Goal: Information Seeking & Learning: Learn about a topic

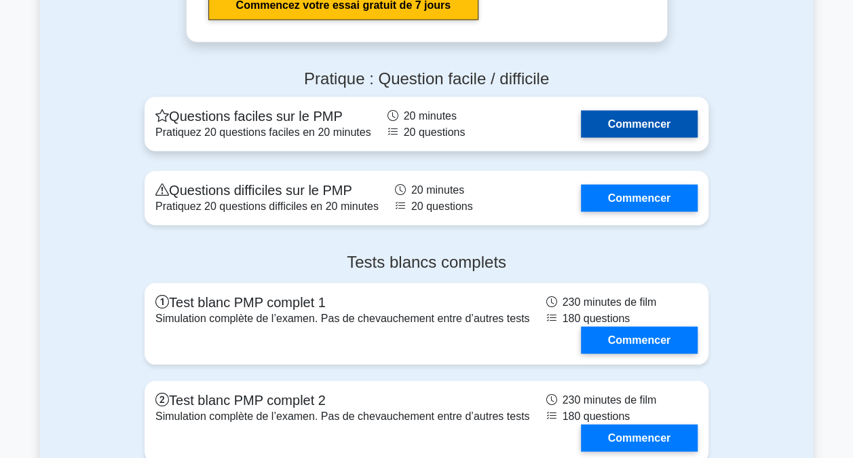
click at [633, 110] on link "Commencer" at bounding box center [639, 123] width 117 height 27
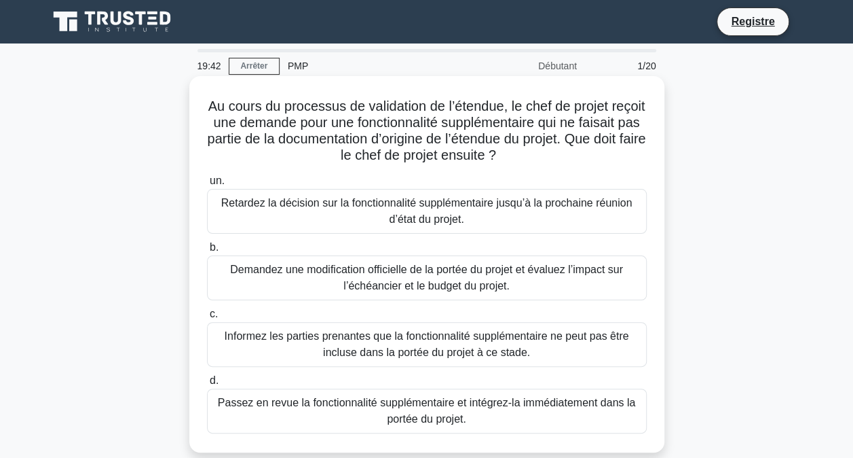
click at [431, 278] on div "Demandez une modification officielle de la portée du projet et évaluez l’impact…" at bounding box center [427, 277] width 440 height 45
click at [207, 252] on input "b. Demandez une modification officielle de la portée du projet et évaluez l’imp…" at bounding box center [207, 247] width 0 height 9
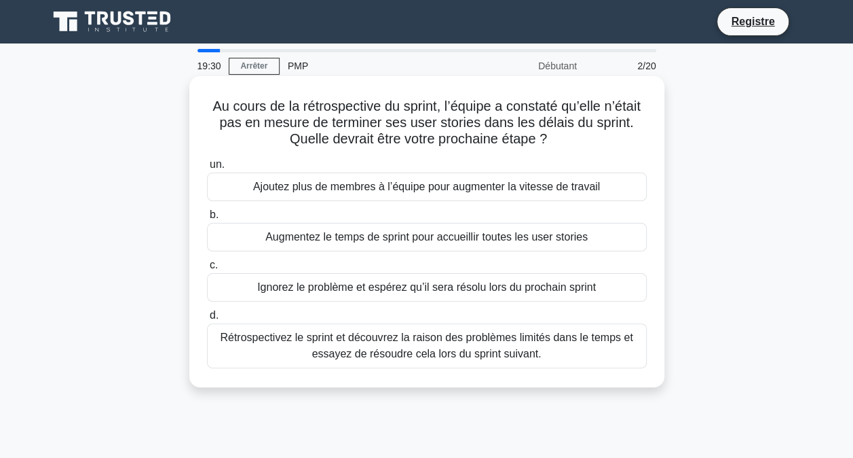
click at [418, 348] on div "Rétrospectivez le sprint et découvrez la raison des problèmes limités dans le t…" at bounding box center [427, 345] width 440 height 45
click at [207, 320] on input "d. Rétrospectivez le sprint et découvrez la raison des problèmes limités dans l…" at bounding box center [207, 315] width 0 height 9
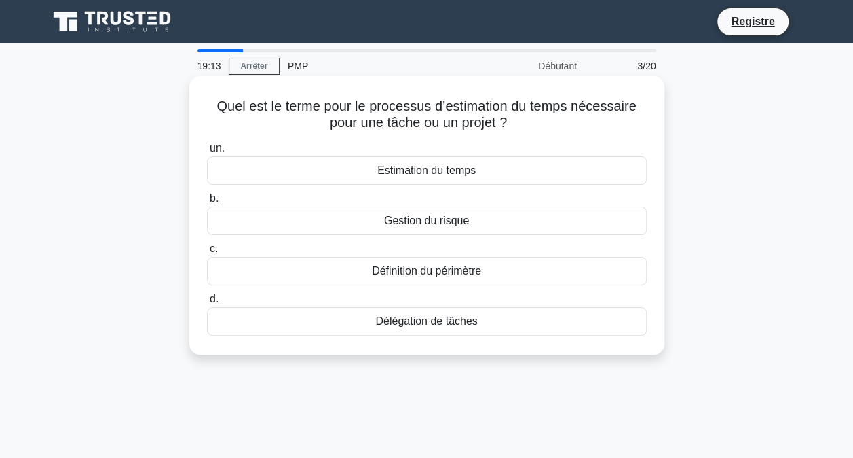
click at [349, 170] on div "Estimation du temps" at bounding box center [427, 170] width 440 height 29
click at [207, 153] on input "un. Estimation du temps" at bounding box center [207, 148] width 0 height 9
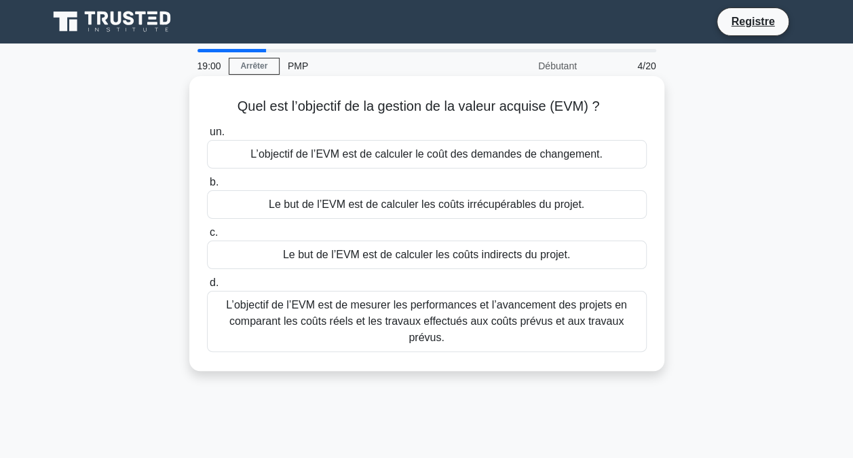
click at [348, 314] on div "L’objectif de l’EVM est de mesurer les performances et l’avancement des projets…" at bounding box center [427, 321] width 440 height 61
click at [207, 287] on input "d. L’objectif de l’EVM est de mesurer les performances et l’avancement des proj…" at bounding box center [207, 282] width 0 height 9
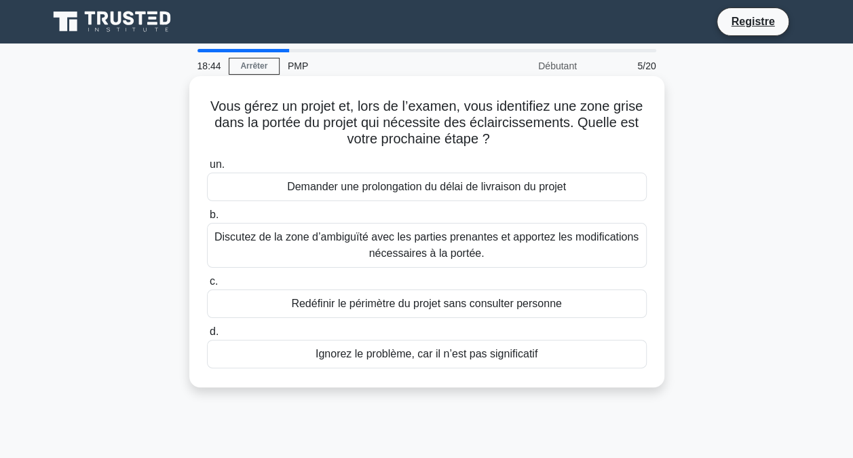
click at [394, 243] on div "Discutez de la zone d’ambiguïté avec les parties prenantes et apportez les modi…" at bounding box center [427, 245] width 440 height 45
click at [207, 219] on input "b. Discutez de la zone d’ambiguïté avec les parties prenantes et apportez les m…" at bounding box center [207, 214] width 0 height 9
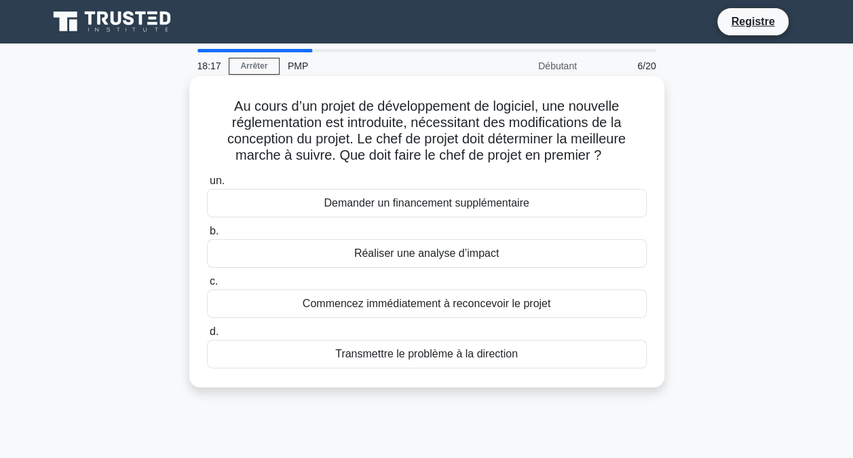
click at [346, 253] on div "Réaliser une analyse d’impact" at bounding box center [427, 253] width 440 height 29
click at [207, 236] on input "b. Réaliser une analyse d’impact" at bounding box center [207, 231] width 0 height 9
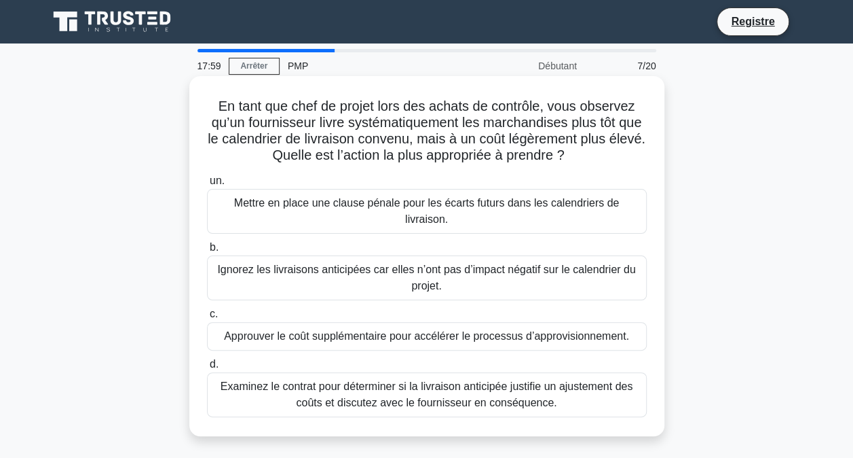
click at [335, 384] on div "Examinez le contrat pour déterminer si la livraison anticipée justifie un ajust…" at bounding box center [427, 394] width 440 height 45
click at [207, 369] on input "d. Examinez le contrat pour déterminer si la livraison anticipée justifie un aj…" at bounding box center [207, 364] width 0 height 9
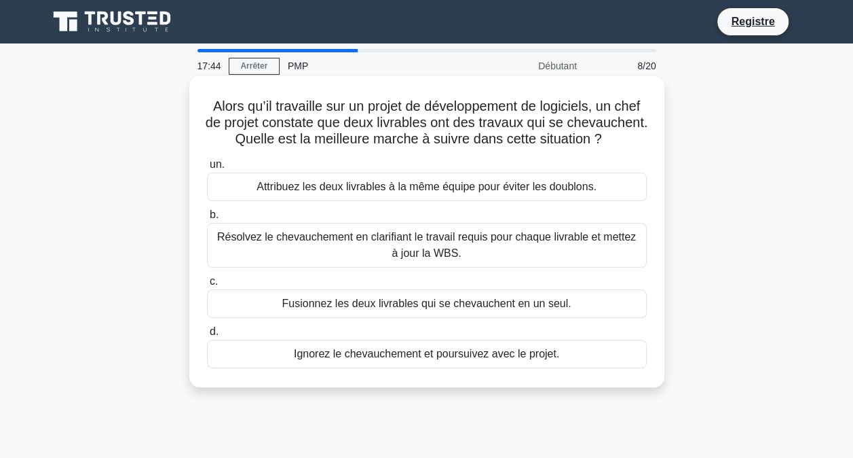
click at [329, 266] on div "Résolvez le chevauchement en clarifiant le travail requis pour chaque livrable …" at bounding box center [427, 245] width 440 height 45
click at [207, 219] on input "b. Résolvez le chevauchement en clarifiant le travail requis pour chaque livrab…" at bounding box center [207, 214] width 0 height 9
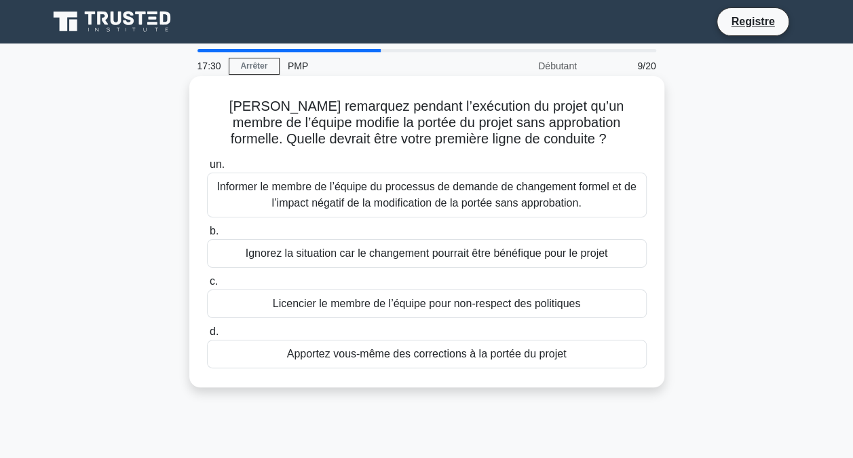
click at [369, 196] on div "Informer le membre de l’équipe du processus de demande de changement formel et …" at bounding box center [427, 194] width 440 height 45
click at [207, 169] on input "un. Informer le membre de l’équipe du processus de demande de changement formel…" at bounding box center [207, 164] width 0 height 9
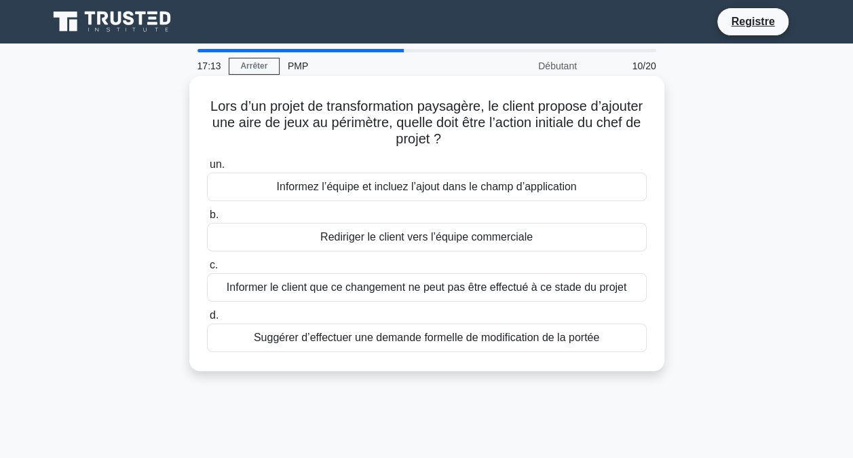
click at [344, 334] on div "Suggérer d’effectuer une demande formelle de modification de la portée" at bounding box center [427, 337] width 440 height 29
click at [207, 320] on input "d. Suggérer d’effectuer une demande formelle de modification de la portée" at bounding box center [207, 315] width 0 height 9
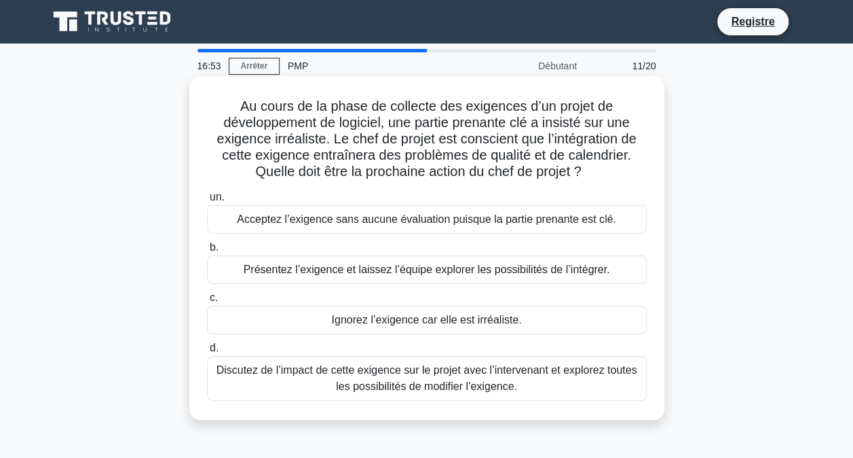
click at [365, 383] on div "Discutez de l’impact de cette exigence sur le projet avec l’intervenant et expl…" at bounding box center [427, 378] width 440 height 45
click at [207, 352] on input "d. Discutez de l’impact de cette exigence sur le projet avec l’intervenant et e…" at bounding box center [207, 348] width 0 height 9
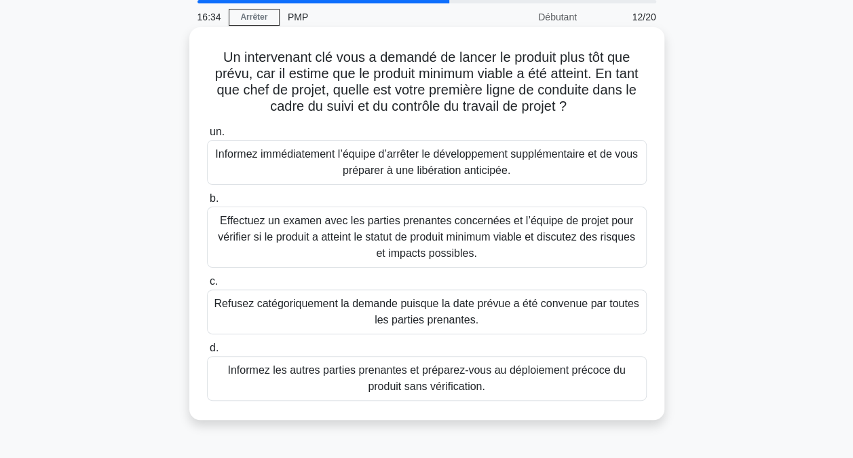
scroll to position [68, 0]
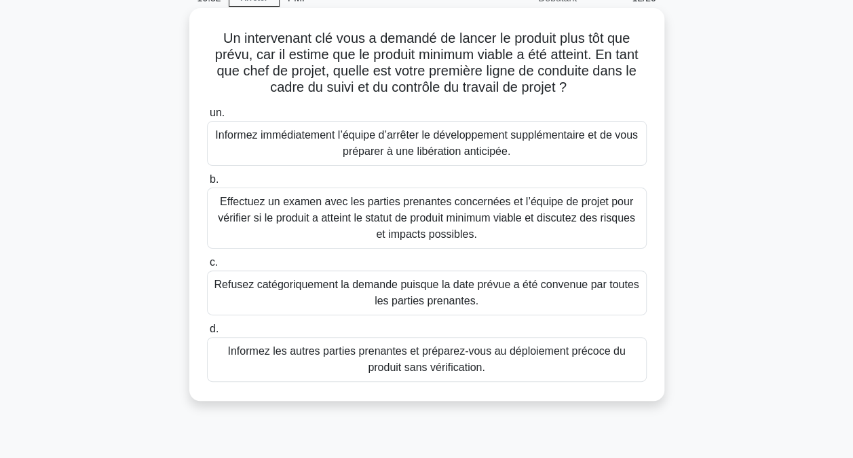
click at [395, 229] on div "Effectuez un examen avec les parties prenantes concernées et l’équipe de projet…" at bounding box center [427, 217] width 440 height 61
click at [207, 184] on input "b. Effectuez un examen avec les parties prenantes concernées et l’équipe de pro…" at bounding box center [207, 179] width 0 height 9
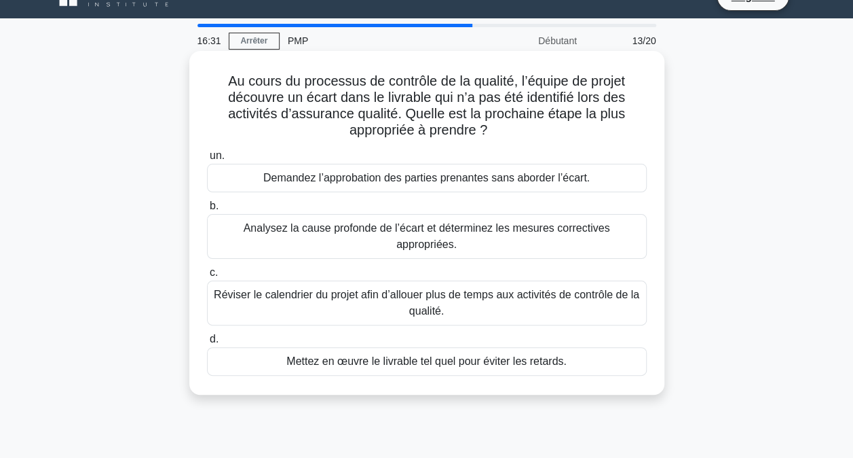
scroll to position [0, 0]
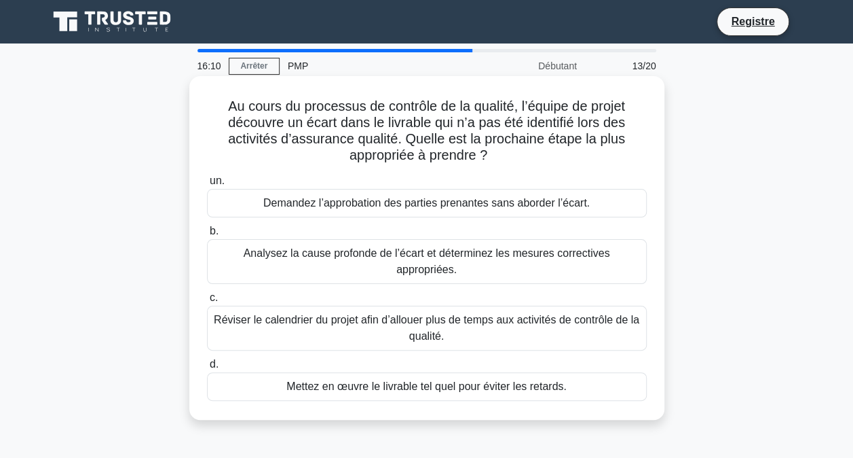
click at [374, 257] on div "Analysez la cause profonde de l’écart et déterminez les mesures correctives app…" at bounding box center [427, 261] width 440 height 45
click at [207, 236] on input "b. Analysez la cause profonde de l’écart et déterminez les mesures correctives …" at bounding box center [207, 231] width 0 height 9
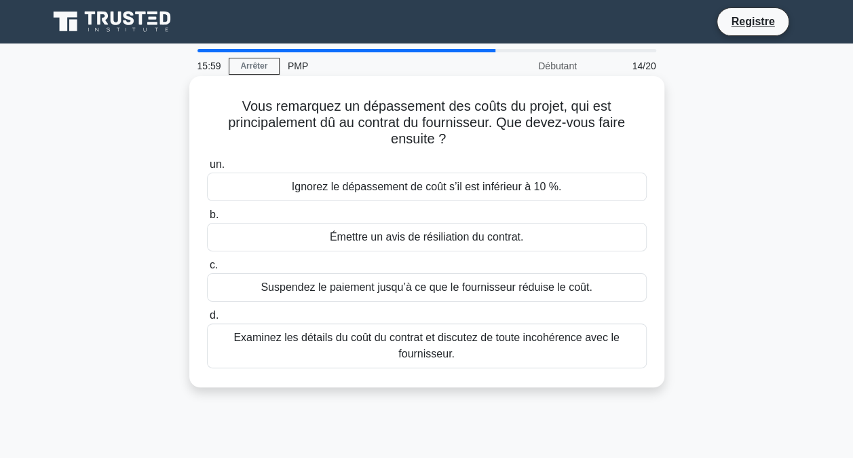
click at [342, 352] on div "Examinez les détails du coût du contrat et discutez de toute incohérence avec l…" at bounding box center [427, 345] width 440 height 45
click at [207, 320] on input "d. Examinez les détails du coût du contrat et discutez de toute incohérence ave…" at bounding box center [207, 315] width 0 height 9
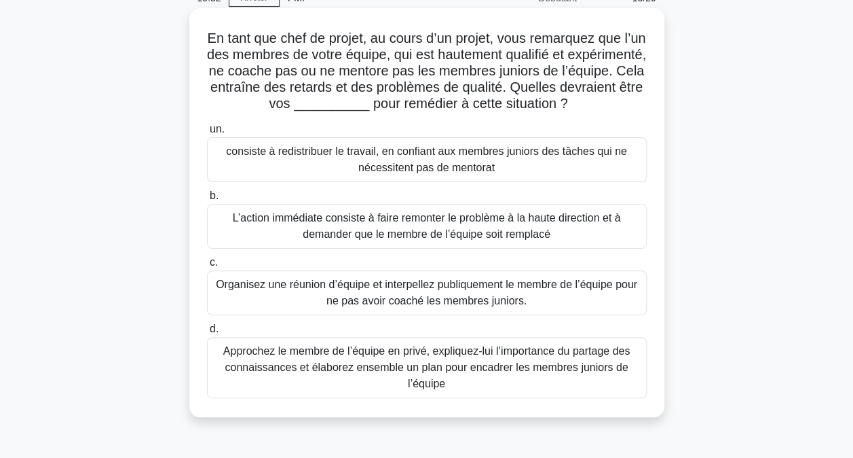
scroll to position [136, 0]
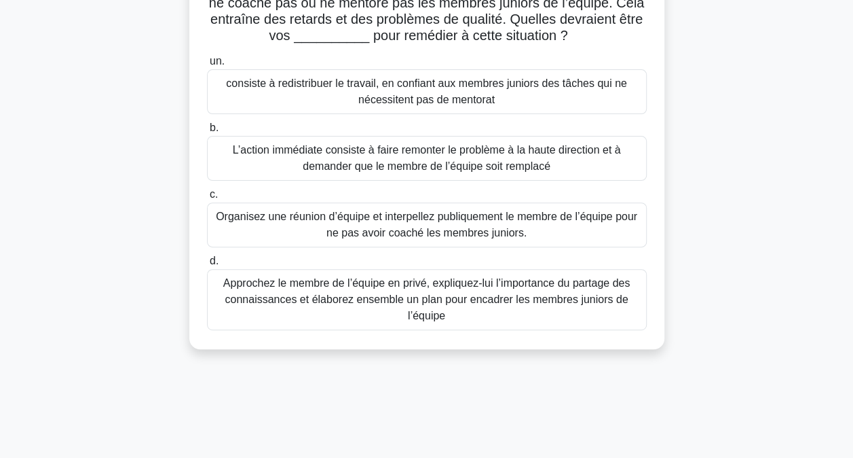
click at [355, 303] on div "Approchez le membre de l’équipe en privé, expliquez-lui l’importance du partage…" at bounding box center [427, 299] width 440 height 61
click at [207, 265] on input "d. Approchez le membre de l’équipe en privé, expliquez-lui l’importance du part…" at bounding box center [207, 261] width 0 height 9
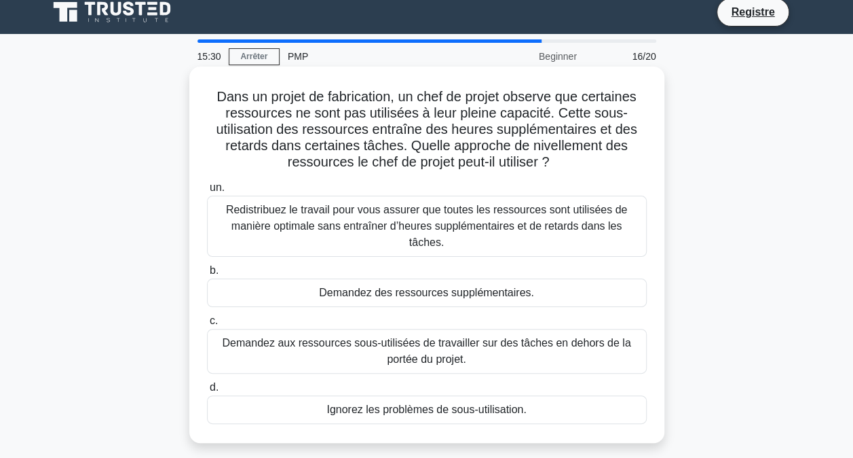
scroll to position [0, 0]
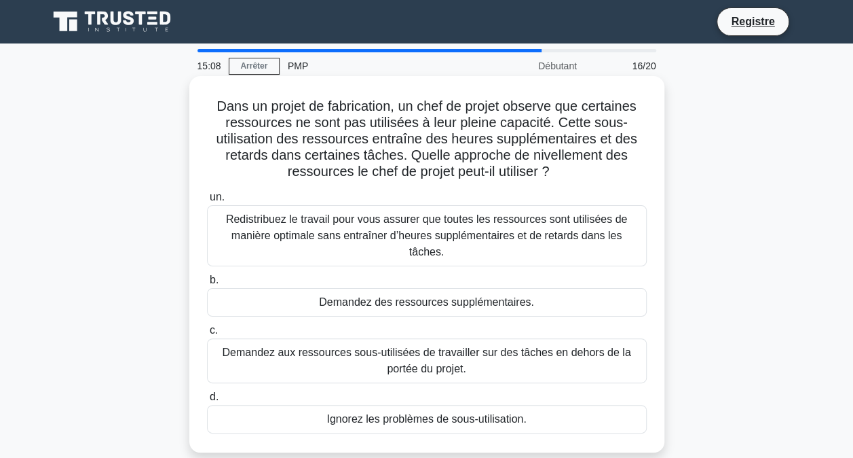
click at [379, 232] on div "Redistribuez le travail pour vous assurer que toutes les ressources sont utilis…" at bounding box center [427, 235] width 440 height 61
click at [207, 202] on input "un. Redistribuez le travail pour vous assurer que toutes les ressources sont ut…" at bounding box center [207, 197] width 0 height 9
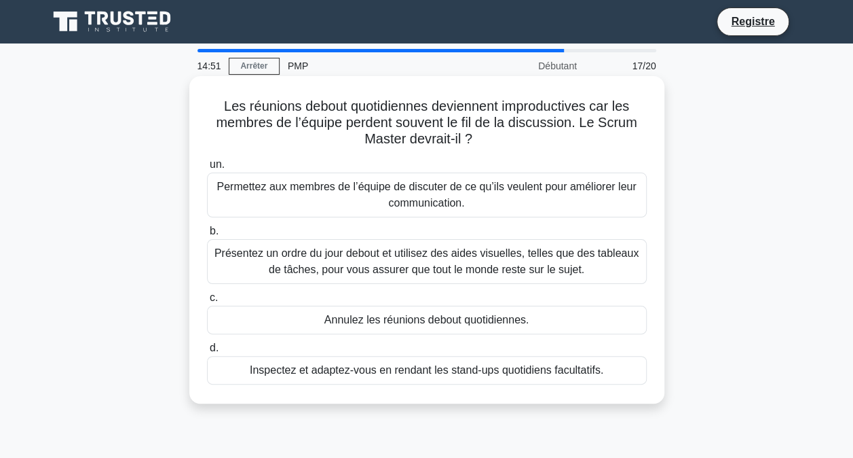
click at [365, 270] on div "Présentez un ordre du jour debout et utilisez des aides visuelles, telles que d…" at bounding box center [427, 261] width 440 height 45
click at [207, 236] on input "b. Présentez un ordre du jour debout et utilisez des aides visuelles, telles qu…" at bounding box center [207, 231] width 0 height 9
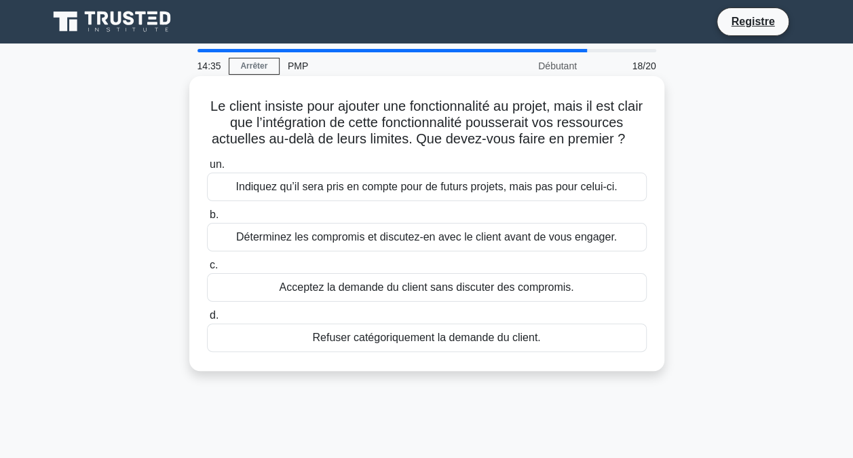
click at [385, 239] on div "Déterminez les compromis et discutez-en avec le client avant de vous engager." at bounding box center [427, 237] width 440 height 29
click at [207, 219] on input "b. Déterminez les compromis et discutez-en avec le client avant de vous engager." at bounding box center [207, 214] width 0 height 9
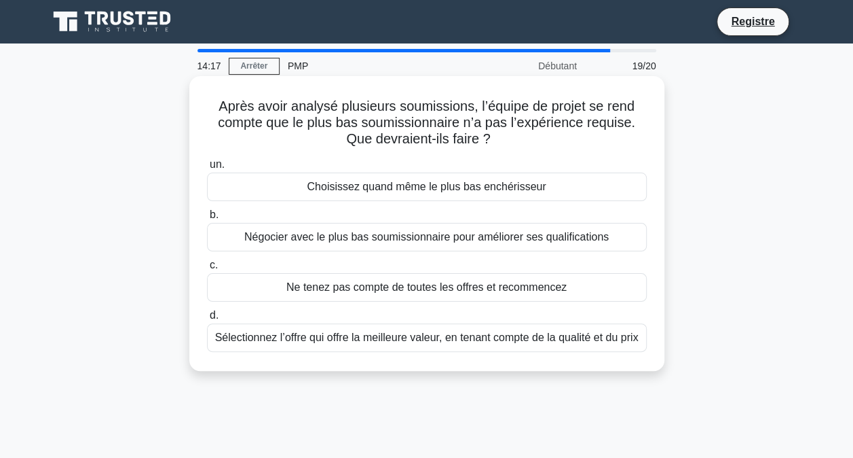
click at [274, 332] on div "Sélectionnez l’offre qui offre la meilleure valeur, en tenant compte de la qual…" at bounding box center [427, 337] width 440 height 29
click at [207, 320] on input "d. Sélectionnez l’offre qui offre la meilleure valeur, en tenant compte de la q…" at bounding box center [207, 315] width 0 height 9
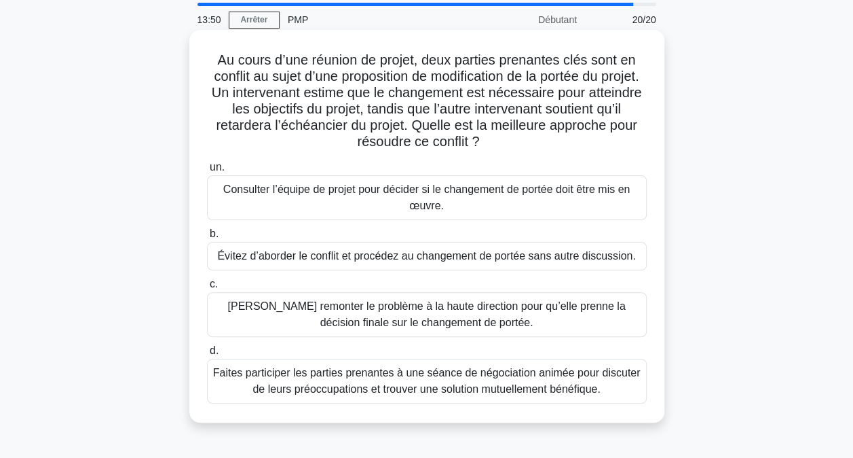
scroll to position [68, 0]
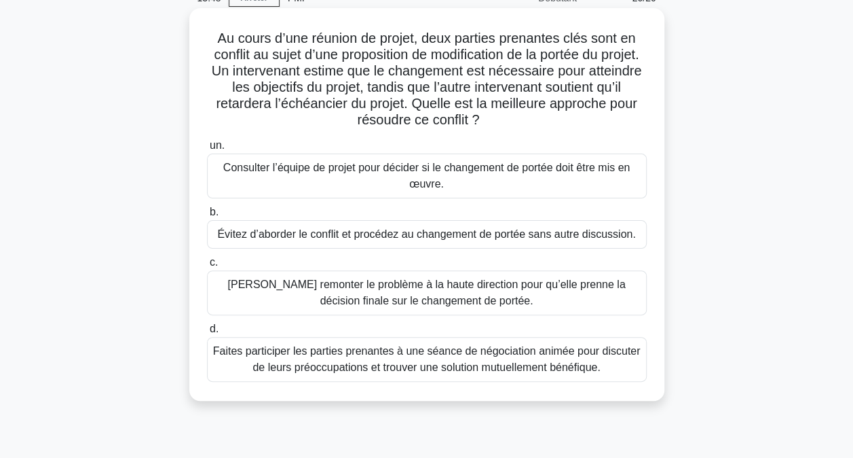
click at [418, 354] on div "Faites participer les parties prenantes à une séance de négociation animée pour…" at bounding box center [427, 359] width 440 height 45
click at [207, 333] on input "d. Faites participer les parties prenantes à une séance de négociation animée p…" at bounding box center [207, 329] width 0 height 9
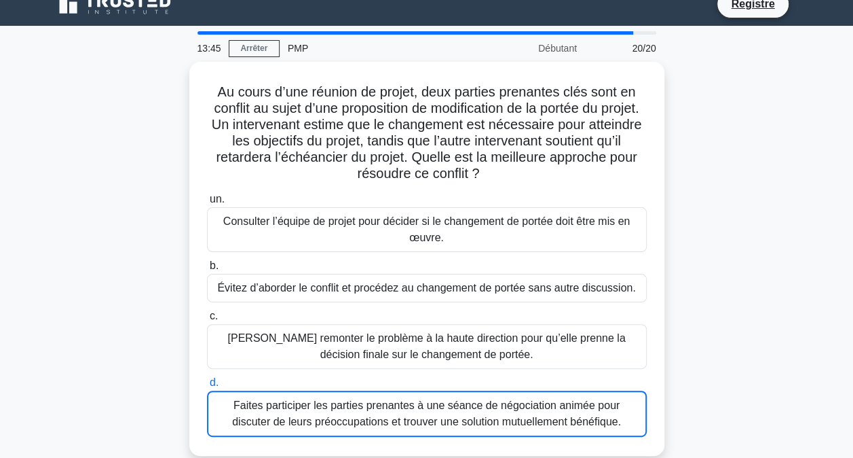
scroll to position [0, 0]
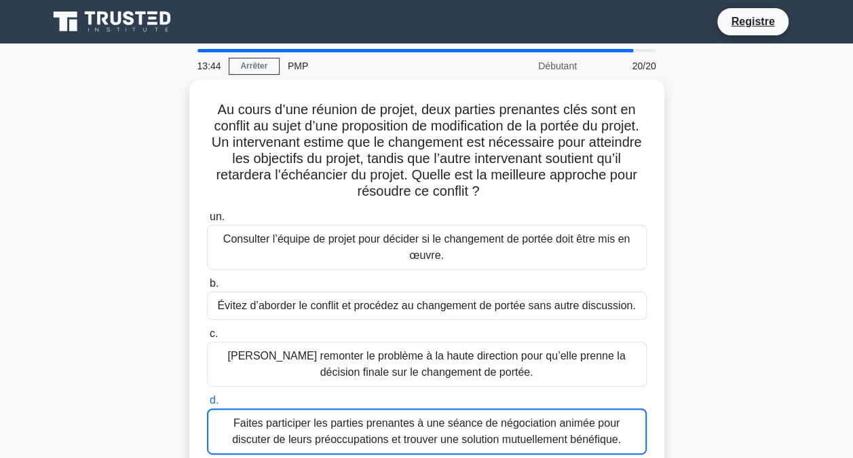
click at [111, 26] on icon at bounding box center [113, 22] width 130 height 26
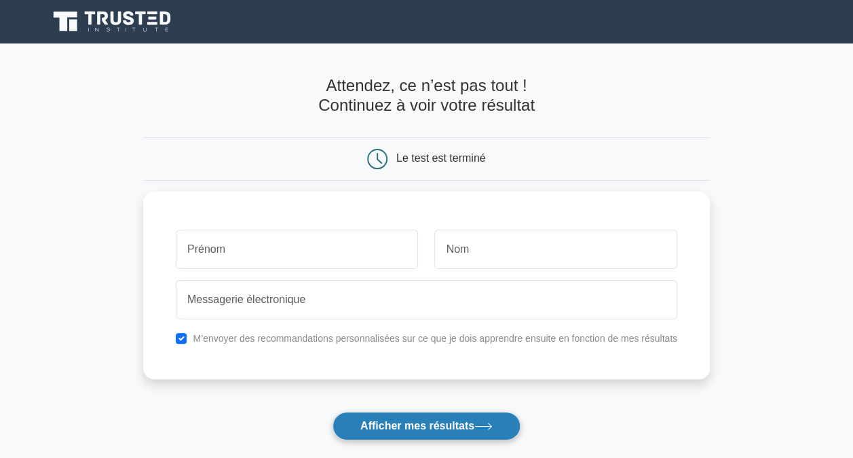
click at [402, 426] on font "Afficher mes résultats" at bounding box center [417, 426] width 114 height 12
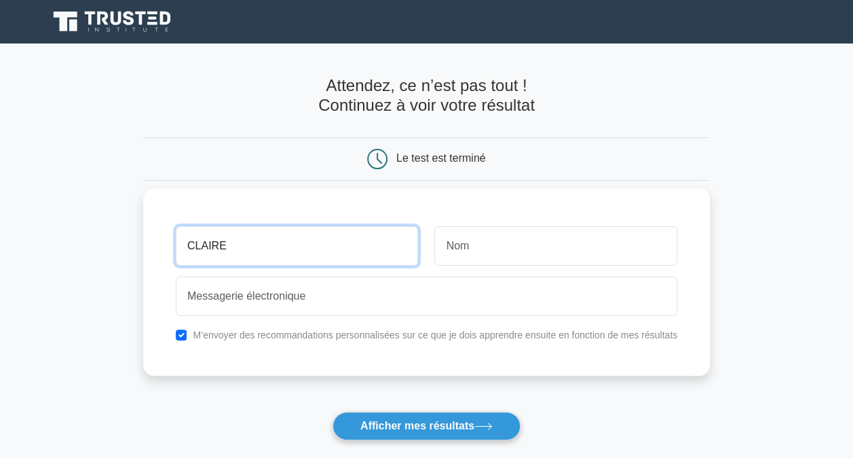
type input "CLAIRE"
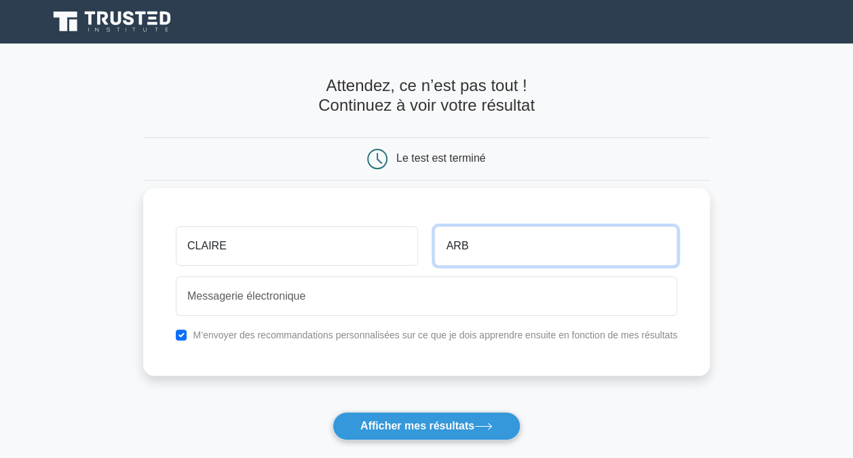
type input "ARB"
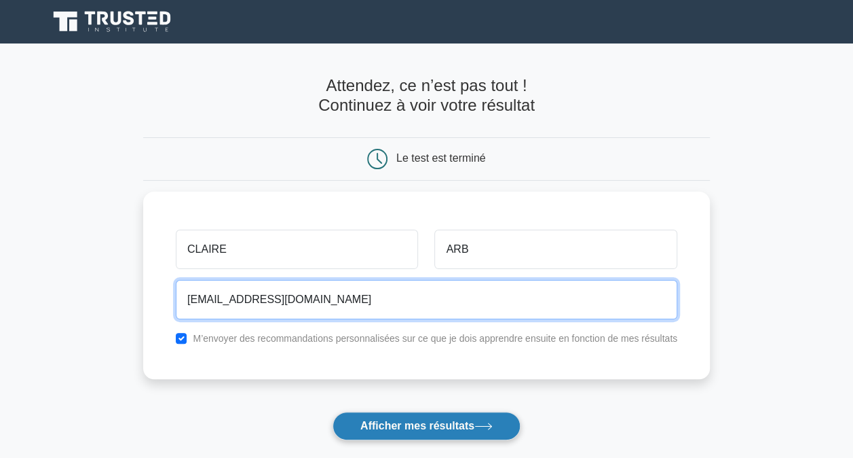
type input "claire.arbault@cofidis-group.com"
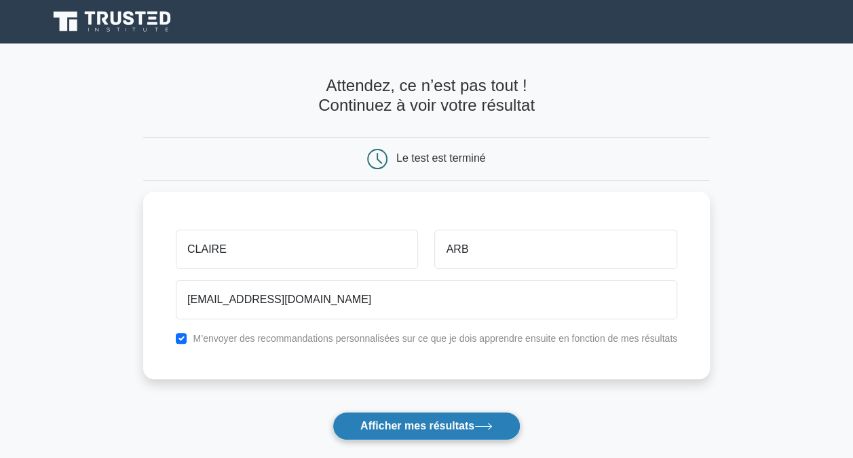
click at [425, 426] on font "Afficher mes résultats" at bounding box center [417, 426] width 114 height 12
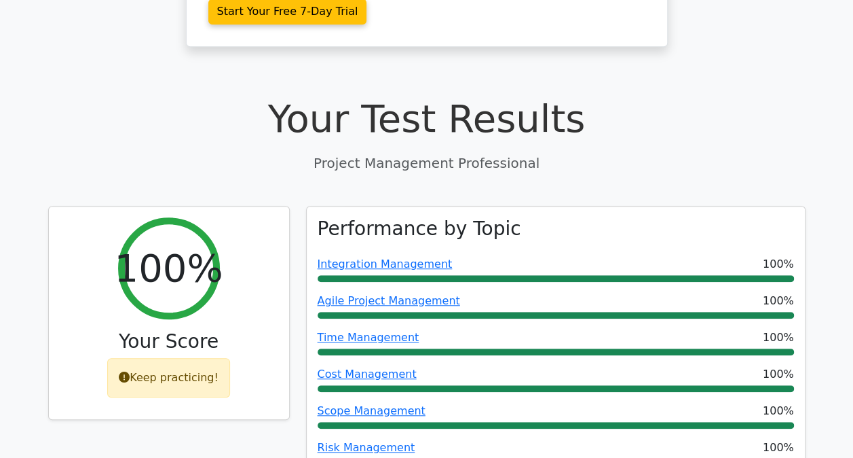
scroll to position [407, 0]
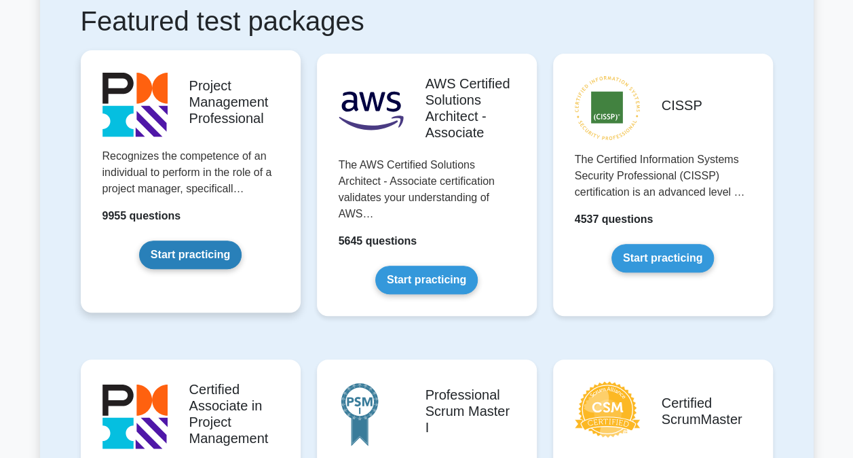
scroll to position [272, 0]
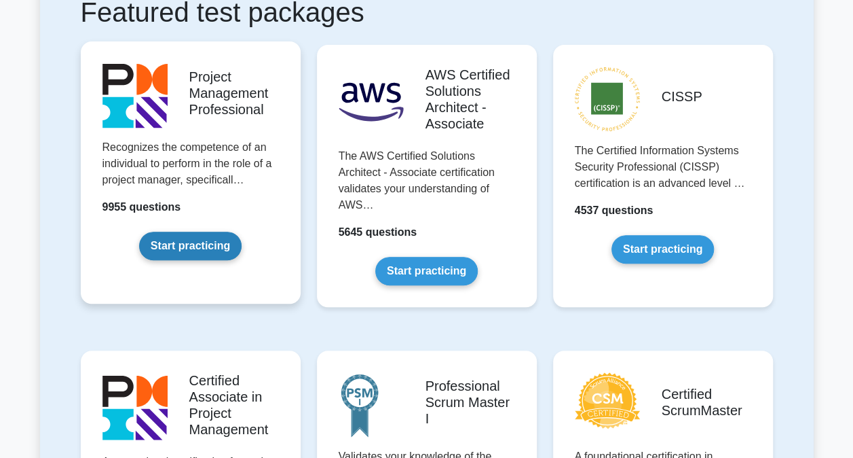
click at [210, 232] on link "Start practicing" at bounding box center [190, 246] width 103 height 29
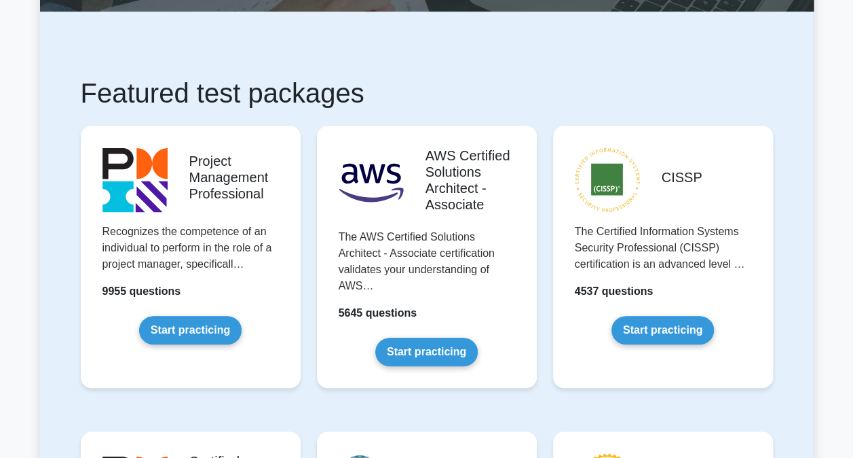
scroll to position [0, 0]
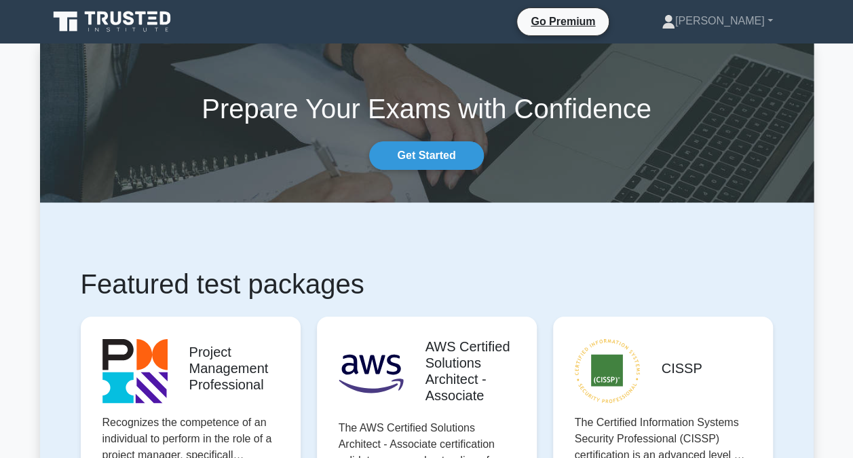
click at [109, 26] on icon at bounding box center [113, 22] width 130 height 26
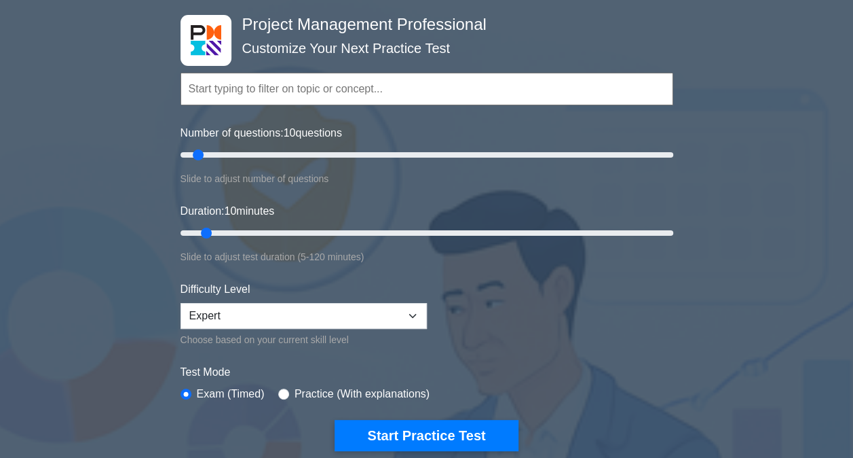
scroll to position [68, 0]
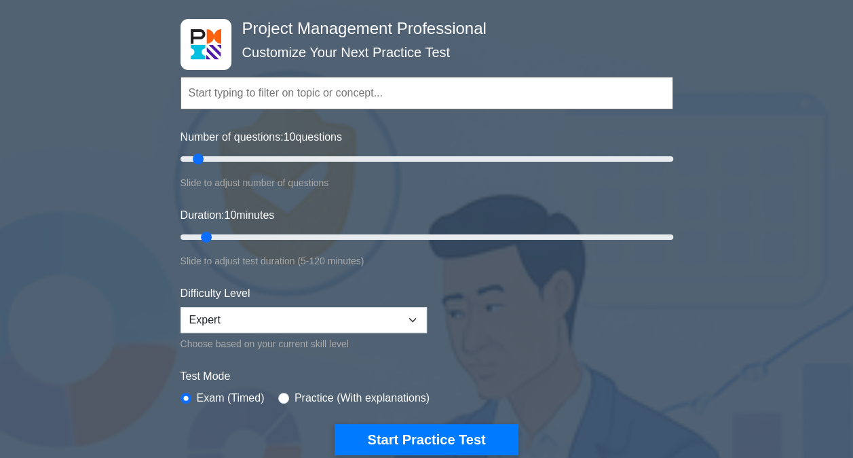
click at [265, 93] on input "text" at bounding box center [427, 93] width 493 height 33
drag, startPoint x: 199, startPoint y: 158, endPoint x: 242, endPoint y: 162, distance: 42.9
click at [240, 162] on input "Number of questions: 25 questions" at bounding box center [427, 159] width 493 height 16
drag, startPoint x: 232, startPoint y: 158, endPoint x: 242, endPoint y: 158, distance: 9.5
type input "30"
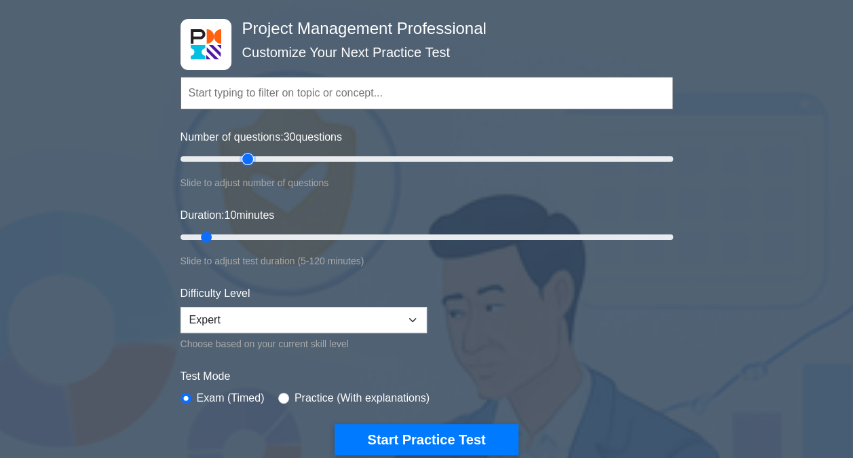
click at [242, 158] on input "Number of questions: 30 questions" at bounding box center [427, 159] width 493 height 16
drag, startPoint x: 208, startPoint y: 236, endPoint x: 240, endPoint y: 234, distance: 32.7
type input "20"
click at [240, 234] on input "Duration: 20 minutes" at bounding box center [427, 237] width 493 height 16
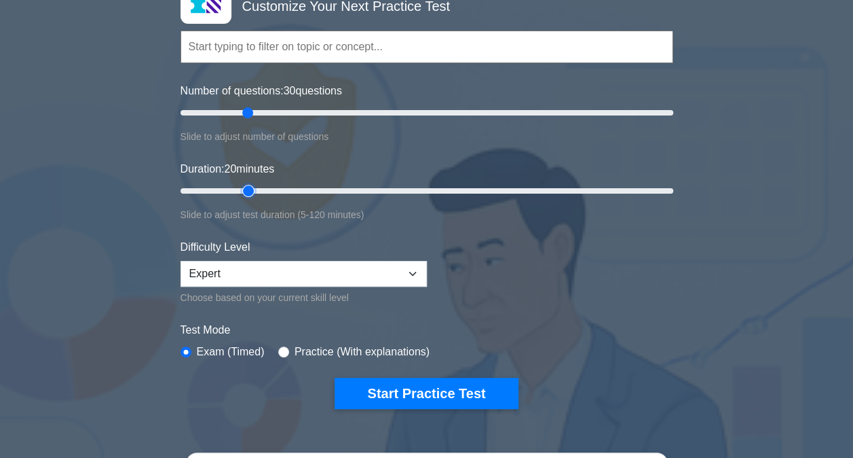
scroll to position [136, 0]
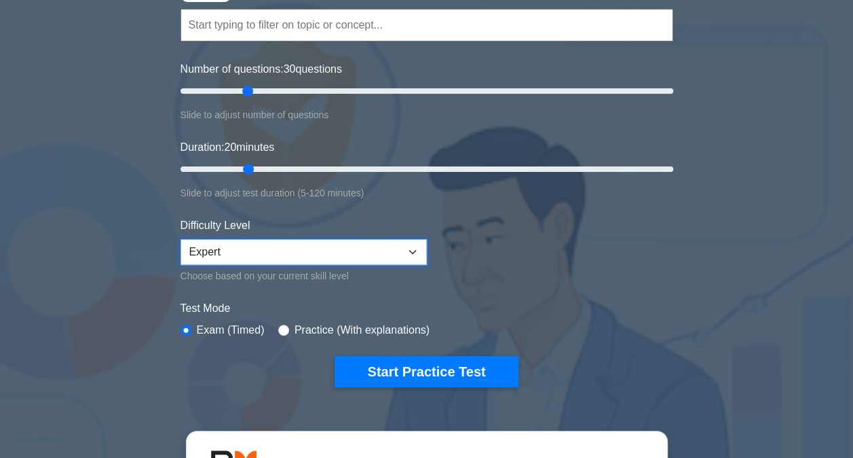
click at [366, 255] on select "Beginner Intermediate Expert" at bounding box center [304, 252] width 246 height 26
select select "intermediate"
click at [181, 239] on select "Beginner Intermediate Expert" at bounding box center [304, 252] width 246 height 26
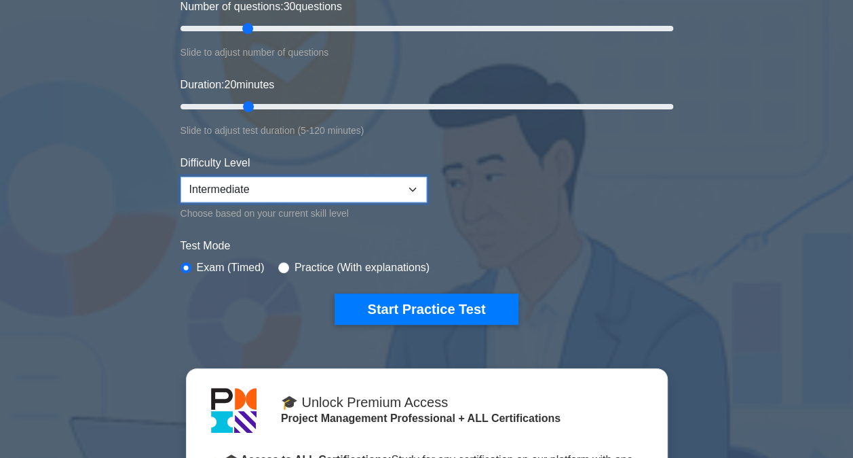
scroll to position [204, 0]
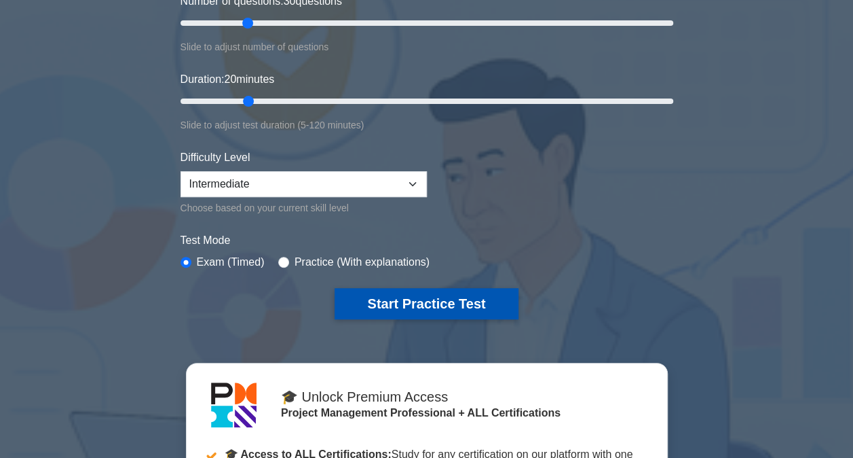
click at [450, 301] on button "Start Practice Test" at bounding box center [426, 303] width 183 height 31
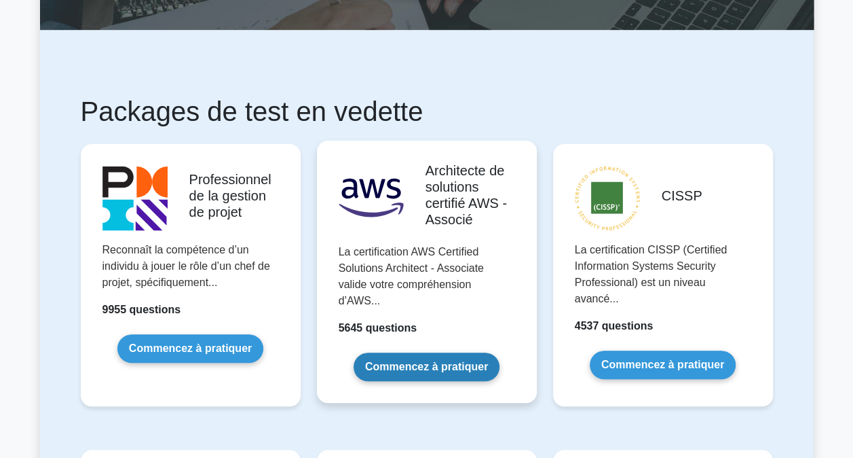
scroll to position [204, 0]
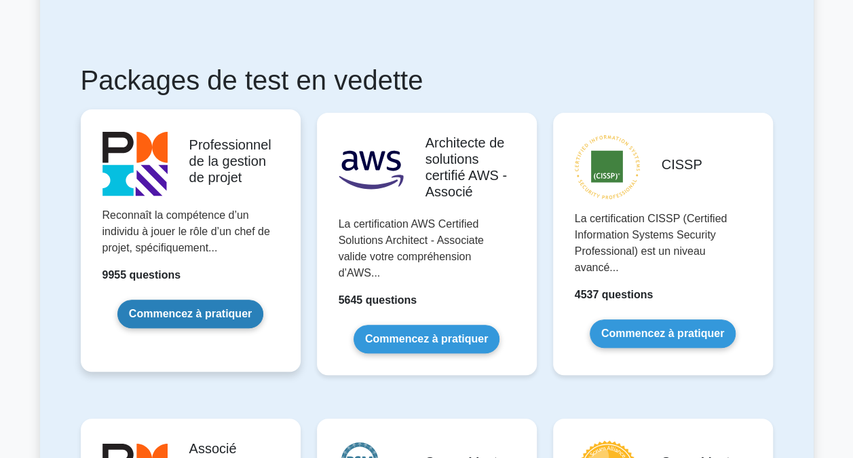
click at [229, 314] on link "Commencez à pratiquer" at bounding box center [190, 313] width 146 height 29
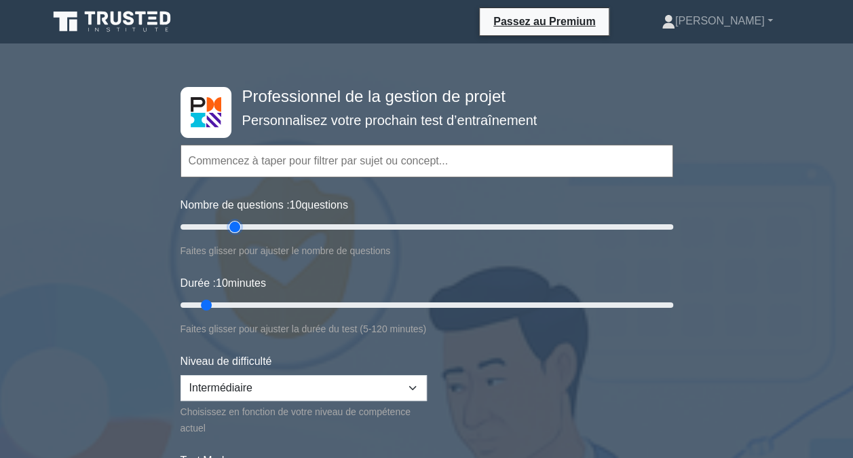
click at [239, 227] on input "Nombre de questions : 10 questions" at bounding box center [427, 227] width 493 height 16
type input "30"
click at [250, 224] on input "Nombre de questions : 25 questions" at bounding box center [427, 227] width 493 height 16
type input "20"
click at [243, 302] on input "Durée : 20 minutes" at bounding box center [427, 305] width 493 height 16
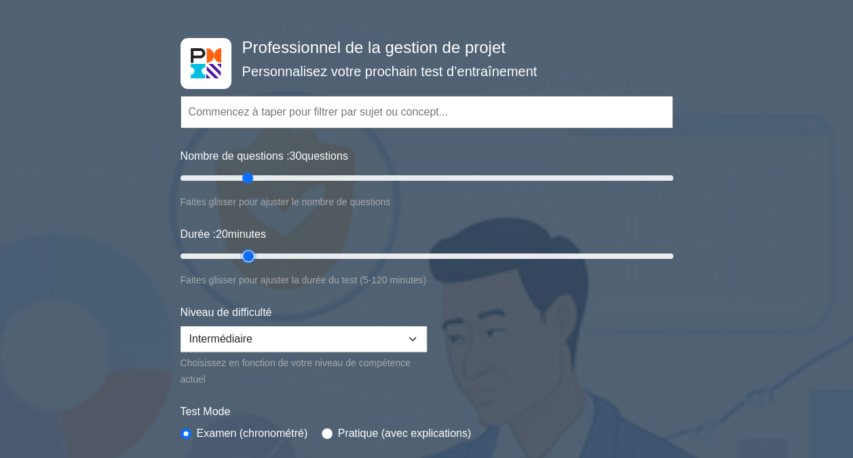
scroll to position [136, 0]
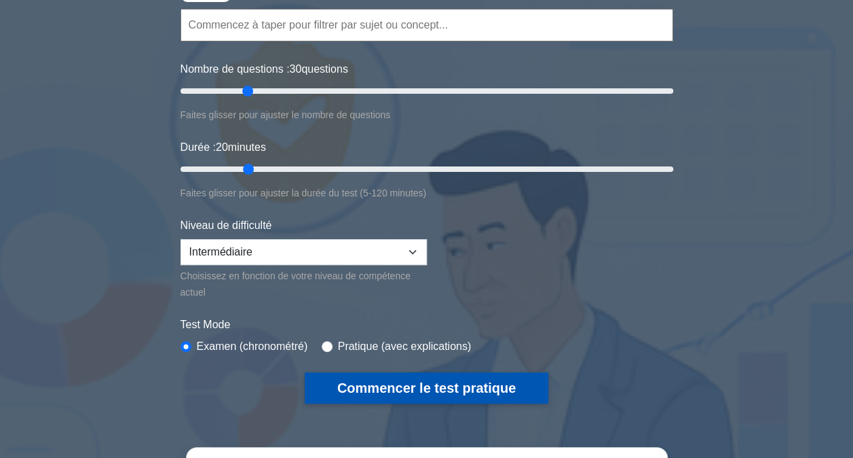
click at [386, 382] on button "Commencer le test pratique" at bounding box center [427, 387] width 244 height 31
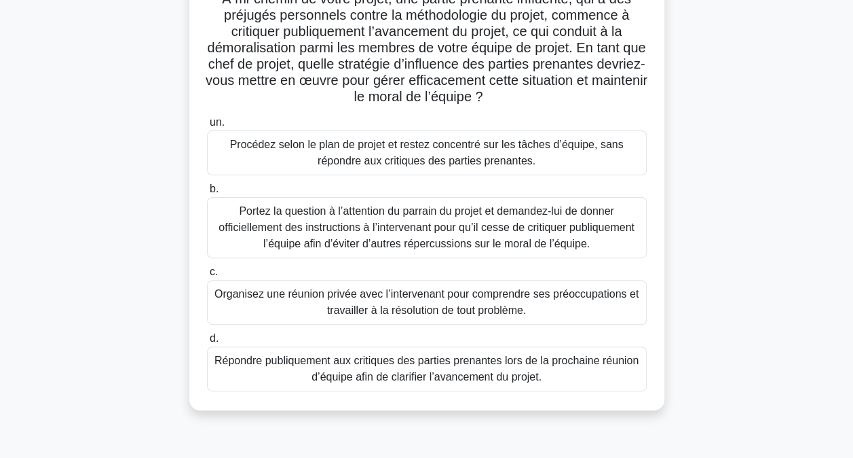
scroll to position [136, 0]
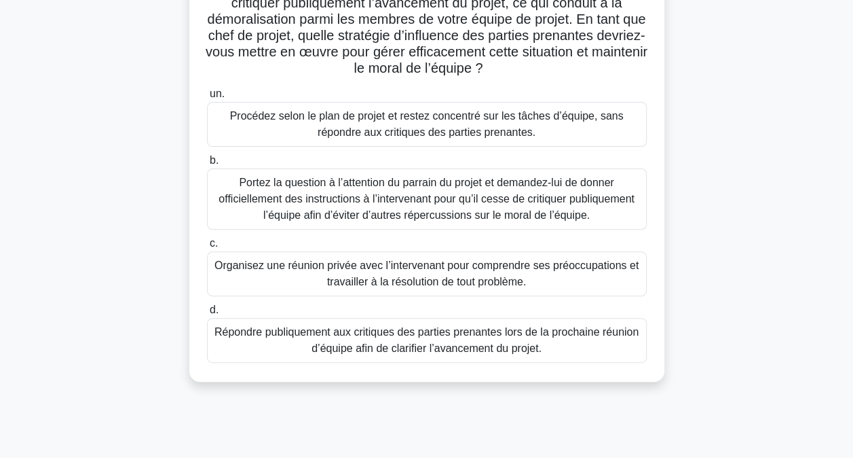
click at [403, 273] on div "Organisez une réunion privée avec l’intervenant pour comprendre ses préoccupati…" at bounding box center [427, 273] width 440 height 45
click at [207, 248] on input "c. Organisez une réunion privée avec l’intervenant pour comprendre ses préoccup…" at bounding box center [207, 243] width 0 height 9
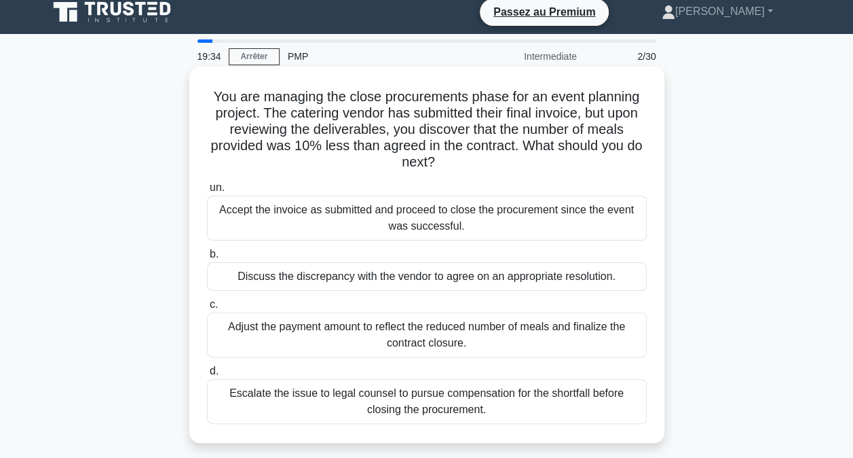
scroll to position [0, 0]
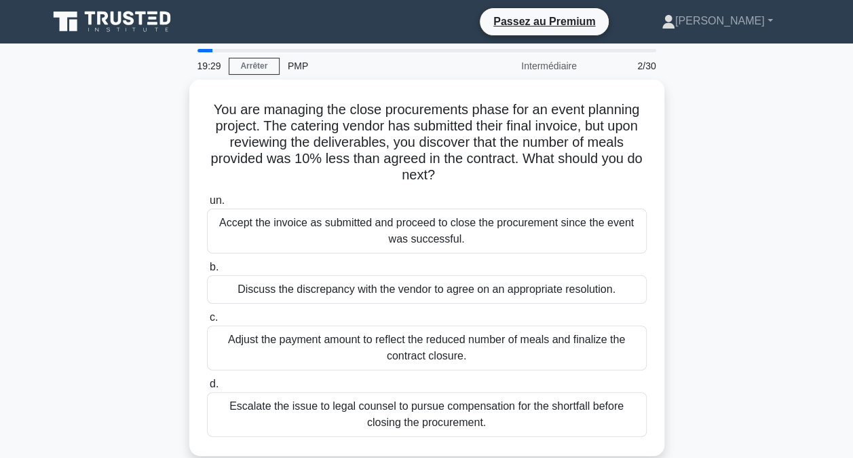
drag, startPoint x: 92, startPoint y: 163, endPoint x: 113, endPoint y: 101, distance: 65.3
click at [113, 101] on div "You are managing the close procurements phase for an event planning project. Th…" at bounding box center [427, 275] width 774 height 392
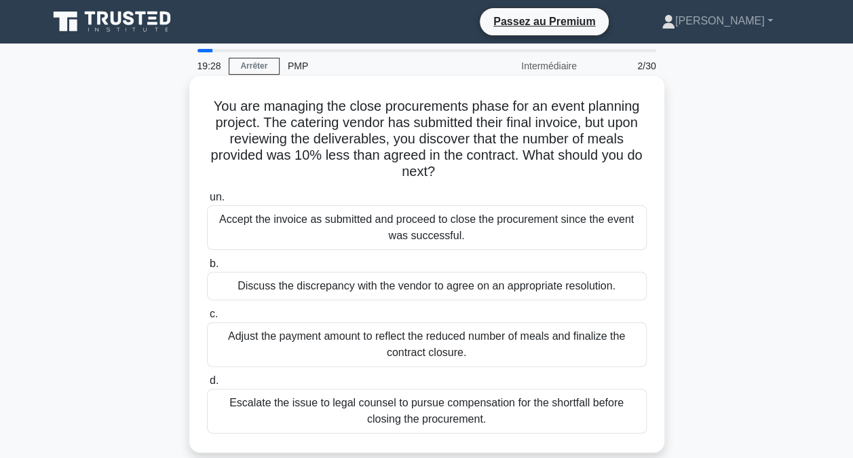
click at [325, 178] on h5 "You are managing the close procurements phase for an event planning project. Th…" at bounding box center [427, 139] width 443 height 83
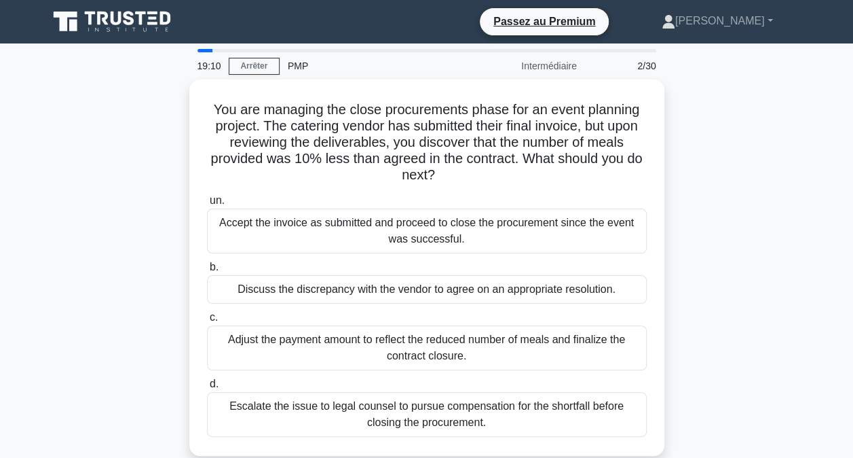
click at [732, 149] on div "You are managing the close procurements phase for an event planning project. Th…" at bounding box center [427, 275] width 774 height 392
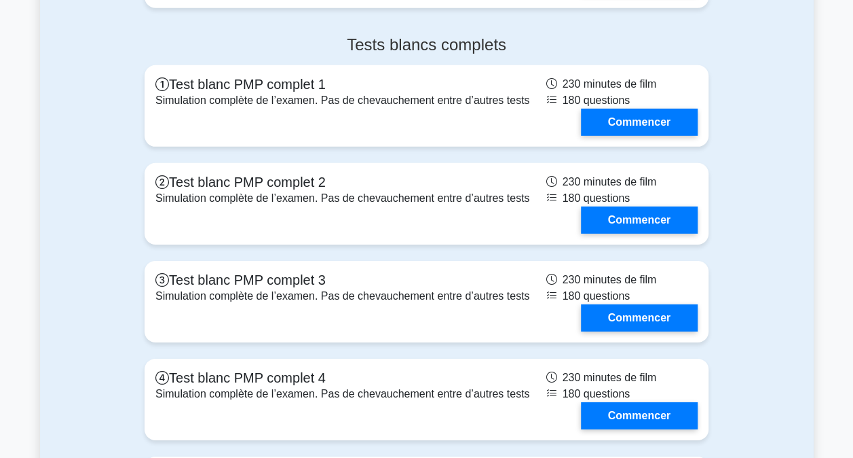
scroll to position [4549, 0]
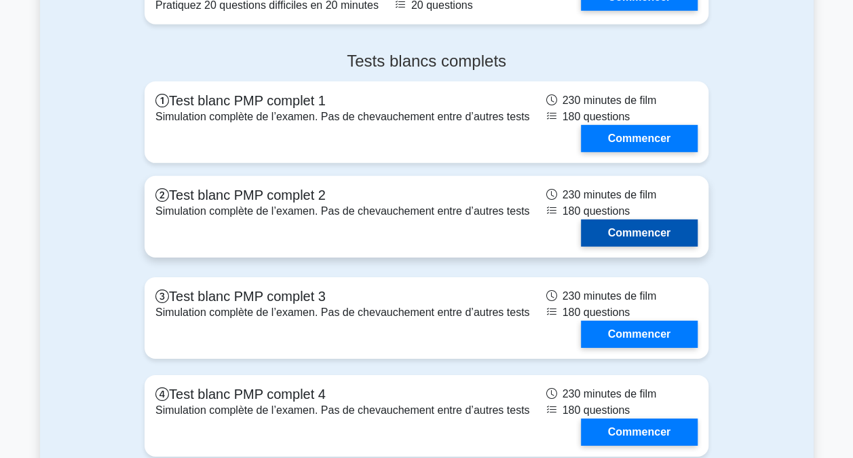
click at [631, 227] on link "Commencer" at bounding box center [639, 232] width 117 height 27
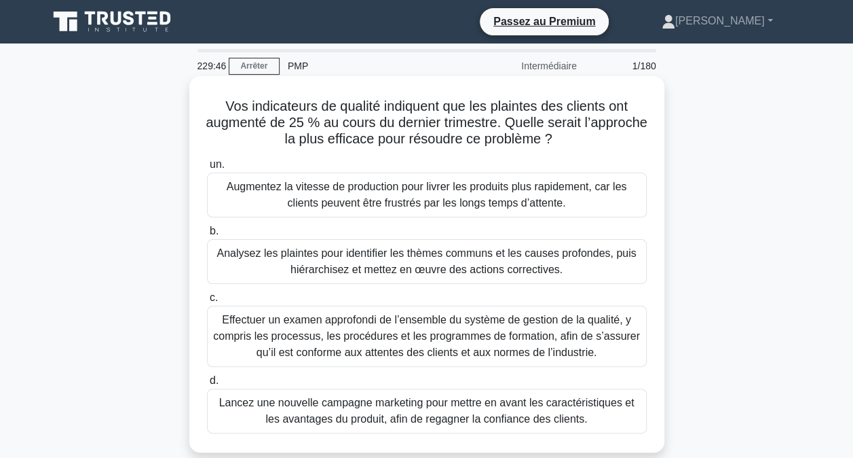
click at [365, 267] on div "Analysez les plaintes pour identifier les thèmes communs et les causes profonde…" at bounding box center [427, 261] width 440 height 45
click at [207, 236] on input "b. Analysez les plaintes pour identifier les thèmes communs et les causes profo…" at bounding box center [207, 231] width 0 height 9
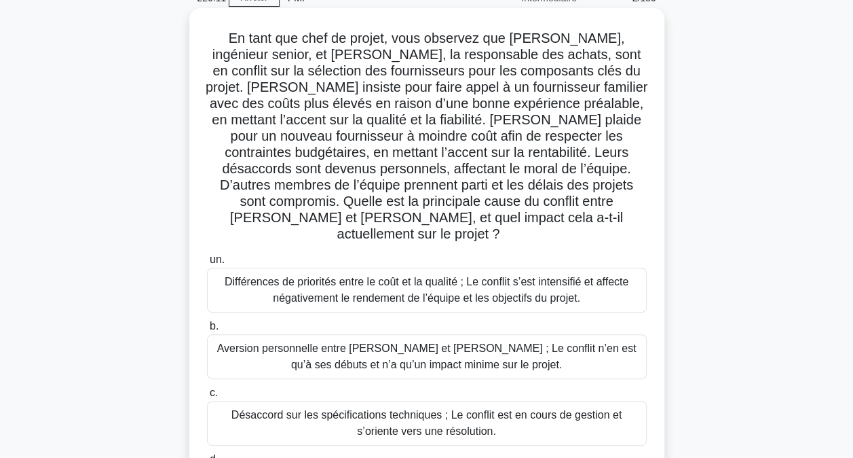
scroll to position [136, 0]
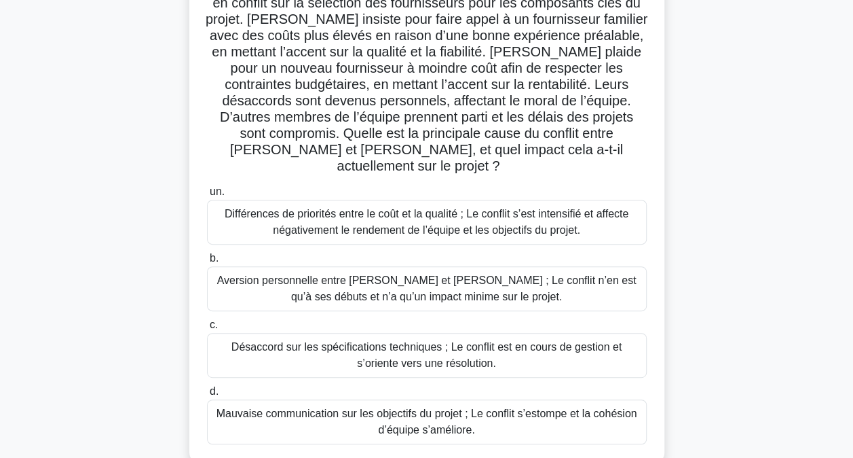
click at [409, 208] on div "Différences de priorités entre le coût et la qualité ; Le conflit s’est intensi…" at bounding box center [427, 222] width 440 height 45
click at [207, 196] on input "un. Différences de priorités entre le coût et la qualité ; Le conflit s’est int…" at bounding box center [207, 191] width 0 height 9
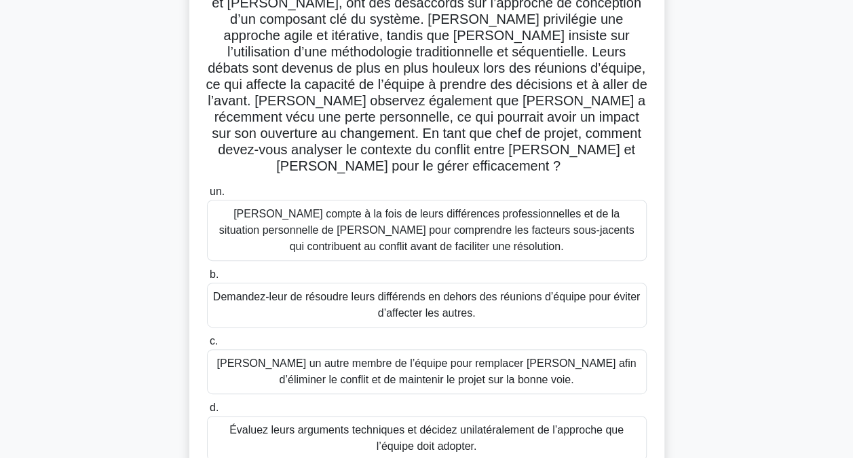
click at [436, 209] on div "Tenez compte à la fois de leurs différences professionnelles et de la situation…" at bounding box center [427, 230] width 440 height 61
click at [207, 196] on input "un. Tenez compte à la fois de leurs différences professionnelles et de la situa…" at bounding box center [207, 191] width 0 height 9
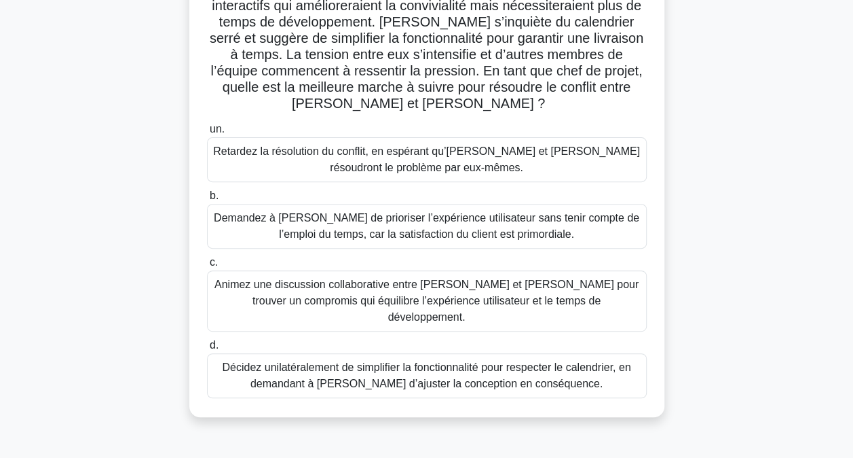
scroll to position [204, 0]
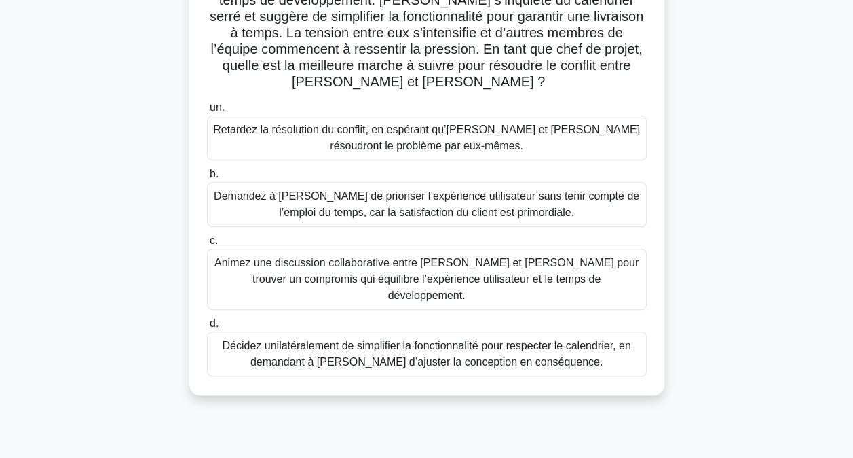
click at [363, 251] on div "Animez une discussion collaborative entre Alex et Jamie pour trouver un comprom…" at bounding box center [427, 278] width 440 height 61
click at [207, 245] on input "c. Animez une discussion collaborative entre Alex et Jamie pour trouver un comp…" at bounding box center [207, 240] width 0 height 9
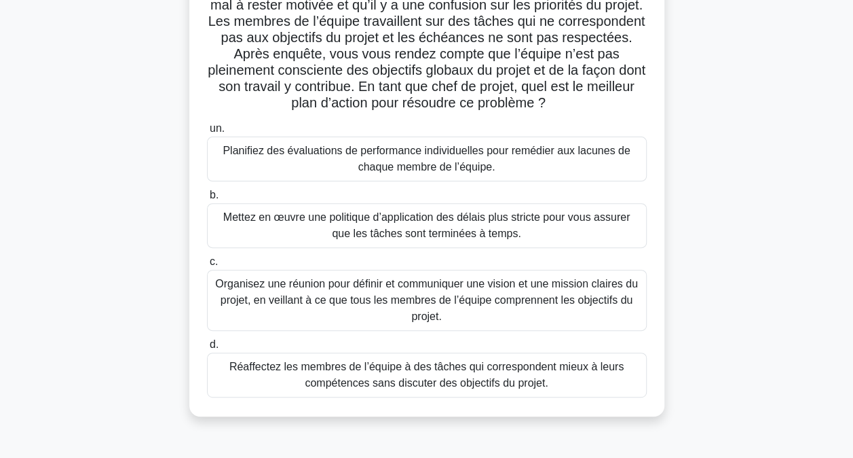
scroll to position [136, 0]
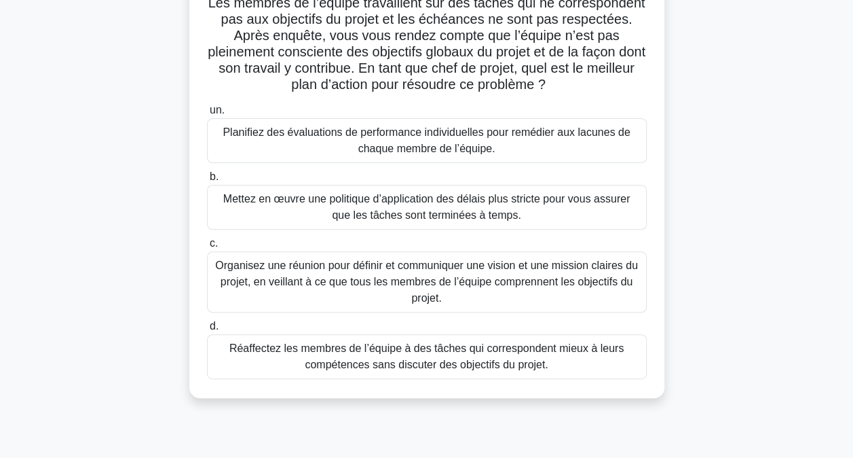
click at [349, 280] on div "Organisez une réunion pour définir et communiquer une vision et une mission cla…" at bounding box center [427, 281] width 440 height 61
click at [207, 248] on input "c. Organisez une réunion pour définir et communiquer une vision et une mission …" at bounding box center [207, 243] width 0 height 9
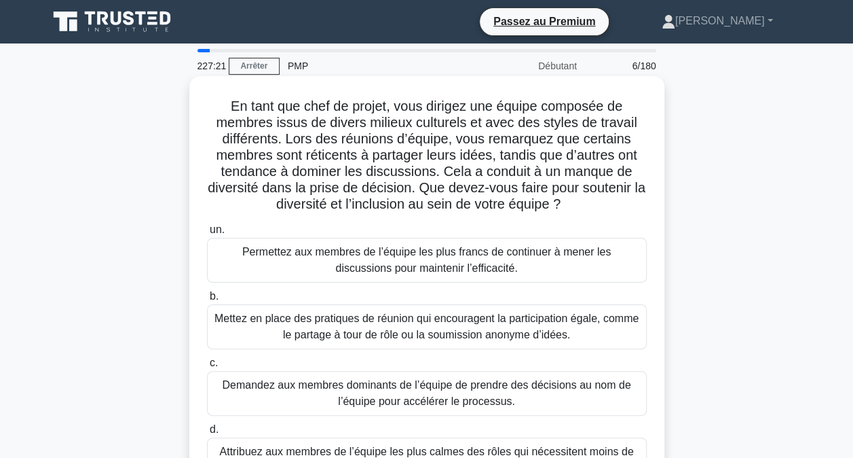
scroll to position [68, 0]
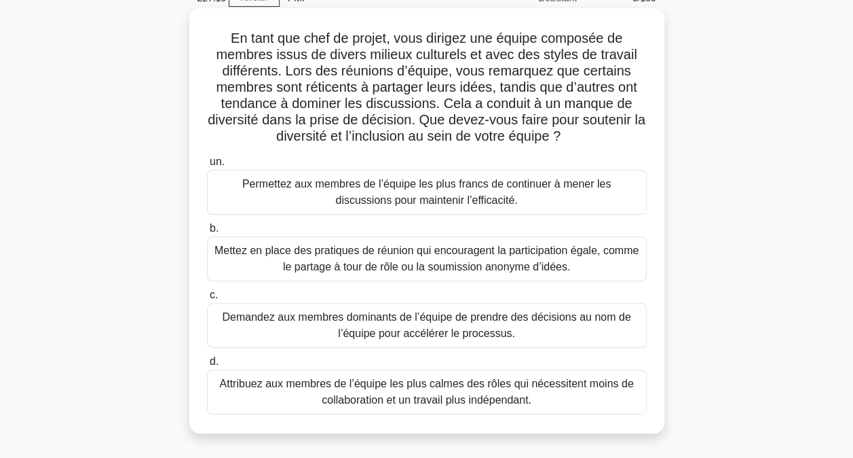
click at [454, 263] on div "Mettez en place des pratiques de réunion qui encouragent la participation égale…" at bounding box center [427, 258] width 440 height 45
click at [207, 233] on input "b. Mettez en place des pratiques de réunion qui encouragent la participation ég…" at bounding box center [207, 228] width 0 height 9
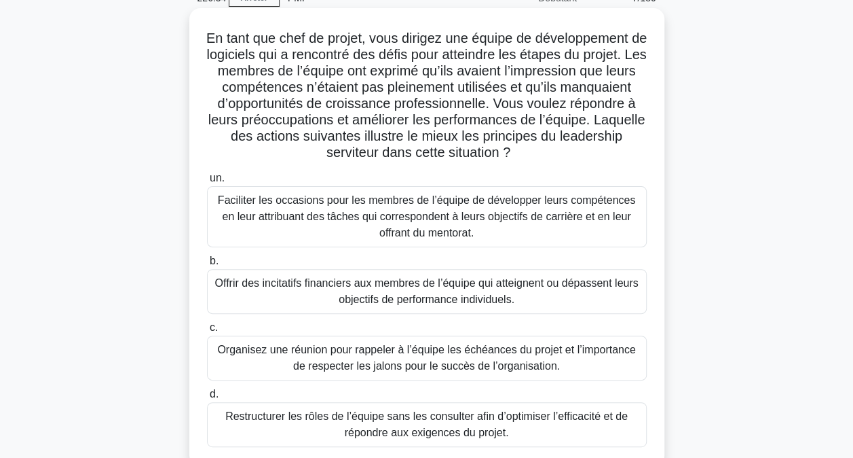
click at [367, 212] on div "Faciliter les occasions pour les membres de l’équipe de développer leurs compét…" at bounding box center [427, 216] width 440 height 61
click at [207, 183] on input "un. Faciliter les occasions pour les membres de l’équipe de développer leurs co…" at bounding box center [207, 178] width 0 height 9
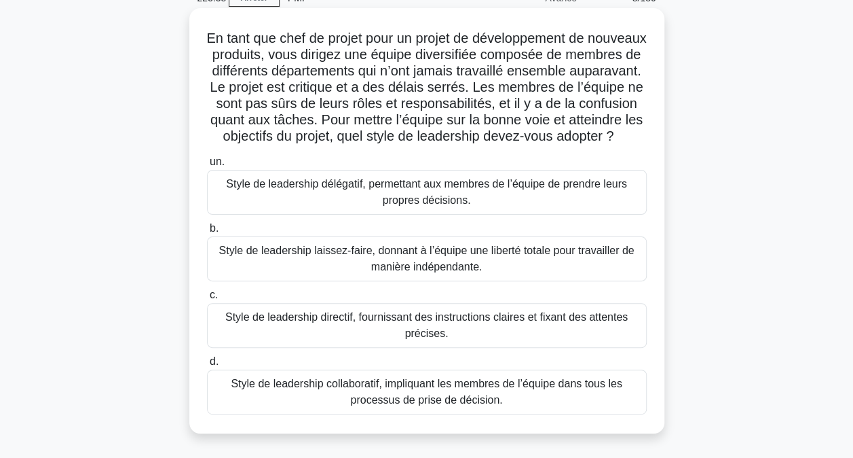
click at [468, 345] on div "Style de leadership directif, fournissant des instructions claires et fixant de…" at bounding box center [427, 325] width 440 height 45
click at [207, 299] on input "c. Style de leadership directif, fournissant des instructions claires et fixant…" at bounding box center [207, 295] width 0 height 9
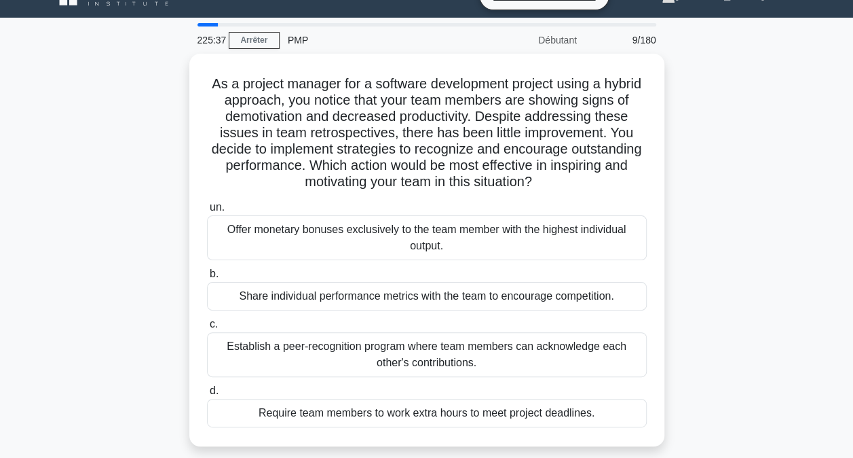
scroll to position [0, 0]
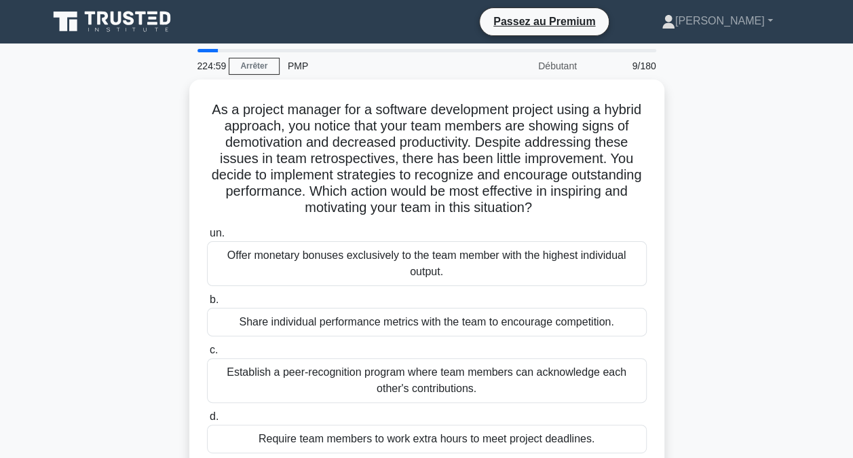
drag, startPoint x: 707, startPoint y: 177, endPoint x: 737, endPoint y: 107, distance: 76.3
click at [737, 107] on div "As a project manager for a software development project using a hybrid approach…" at bounding box center [427, 283] width 774 height 409
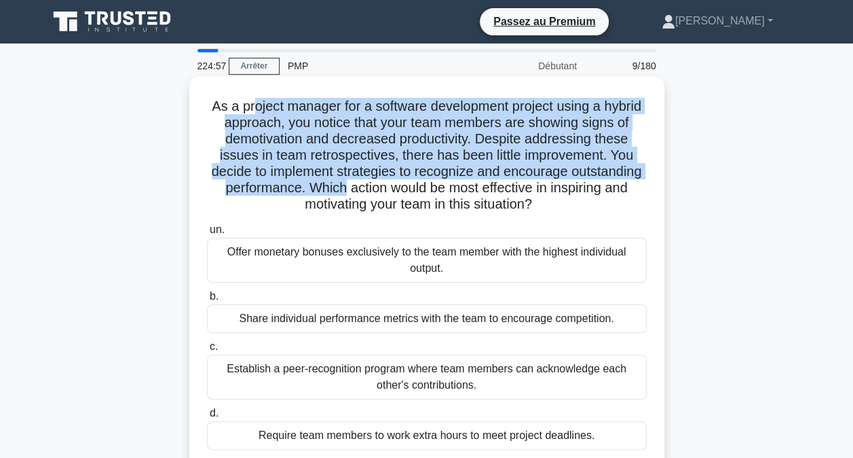
drag, startPoint x: 267, startPoint y: 109, endPoint x: 420, endPoint y: 183, distance: 169.1
click at [420, 183] on font "As a project manager for a software development project using a hybrid approach…" at bounding box center [427, 154] width 430 height 113
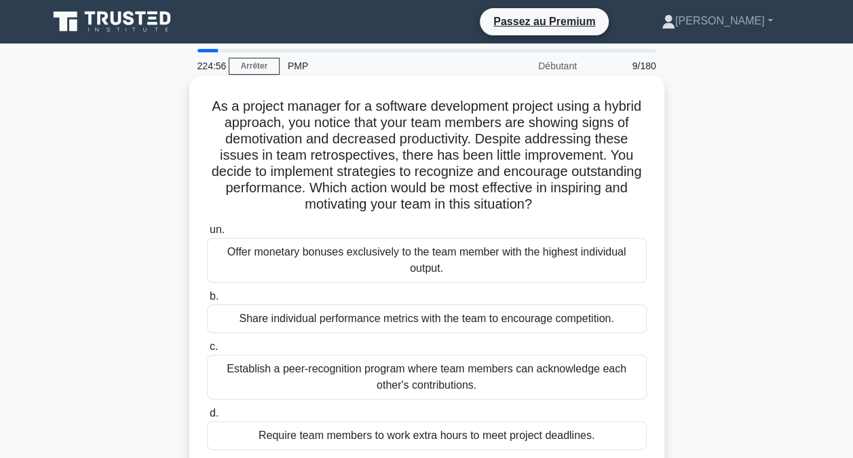
drag, startPoint x: 420, startPoint y: 183, endPoint x: 452, endPoint y: 185, distance: 32.7
click at [452, 185] on font "As a project manager for a software development project using a hybrid approach…" at bounding box center [427, 154] width 430 height 113
click at [288, 145] on font "As a project manager for a software development project using a hybrid approach…" at bounding box center [427, 154] width 430 height 113
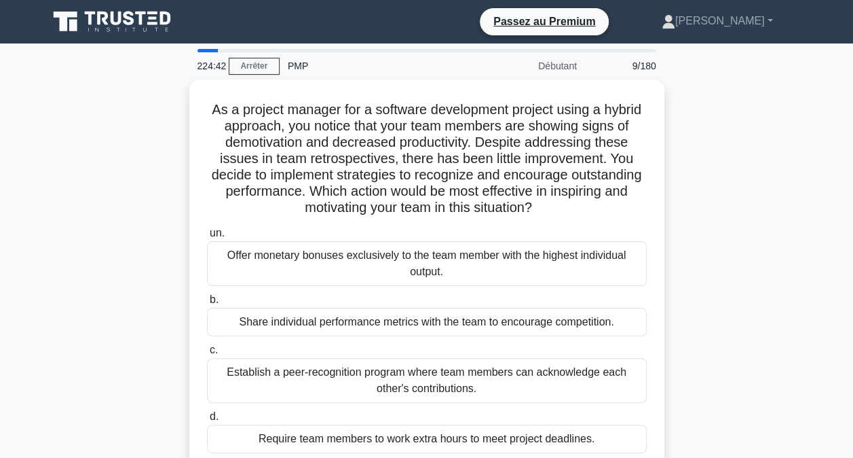
drag, startPoint x: 291, startPoint y: 144, endPoint x: 127, endPoint y: 323, distance: 243.1
click at [127, 323] on div "As a project manager for a software development project using a hybrid approach…" at bounding box center [427, 283] width 774 height 409
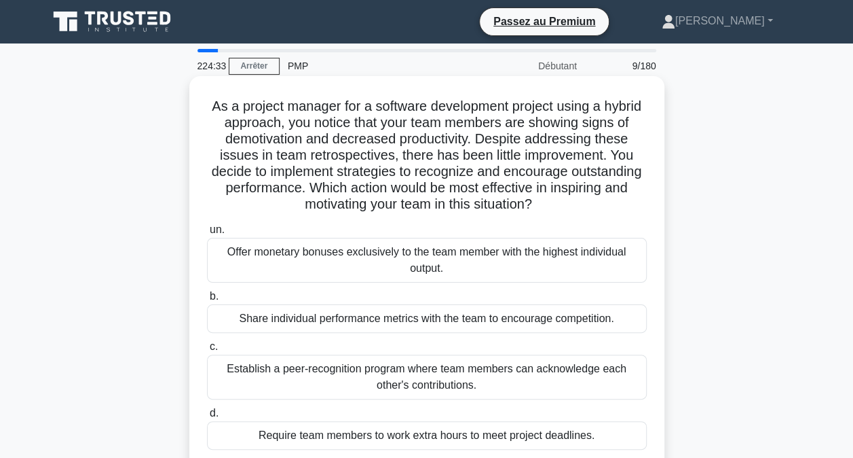
click at [330, 375] on div "Establish a peer-recognition program where team members can acknowledge each ot…" at bounding box center [427, 376] width 440 height 45
click at [207, 351] on input "c. Establish a peer-recognition program where team members can acknowledge each…" at bounding box center [207, 346] width 0 height 9
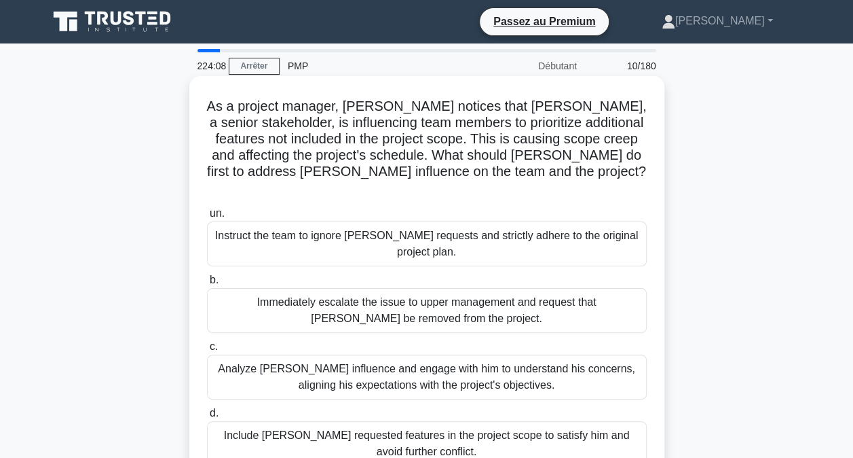
click at [451, 368] on div "Analyze John's influence and engage with him to understand his concerns, aligni…" at bounding box center [427, 376] width 440 height 45
click at [207, 351] on input "c. Analyze John's influence and engage with him to understand his concerns, ali…" at bounding box center [207, 346] width 0 height 9
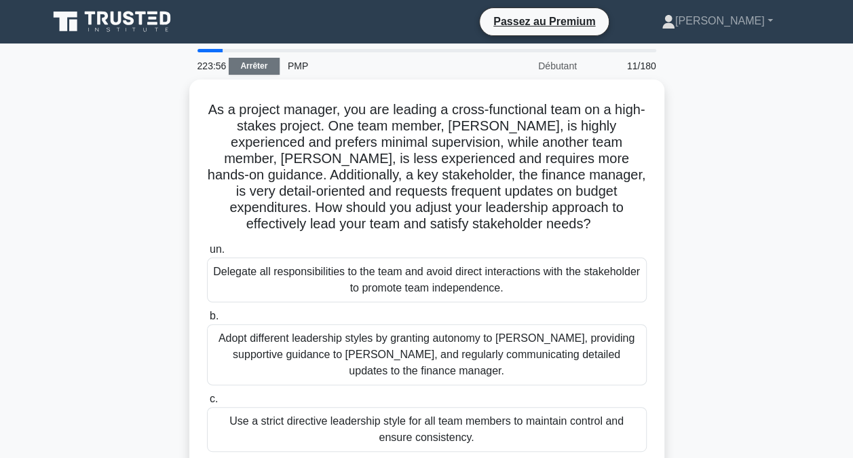
click at [252, 60] on link "Arrêter" at bounding box center [254, 66] width 51 height 17
